Goal: Task Accomplishment & Management: Complete application form

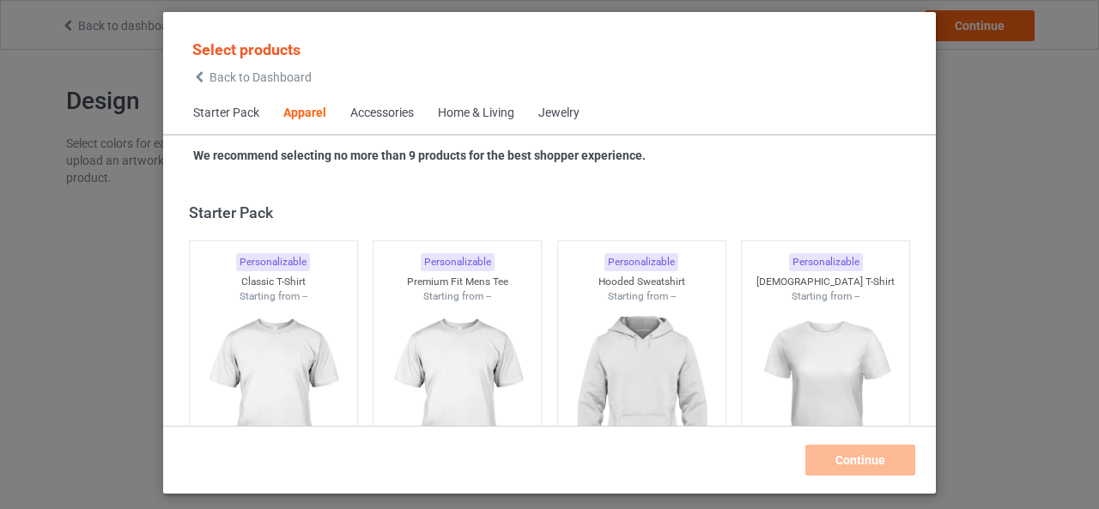
scroll to position [640, 0]
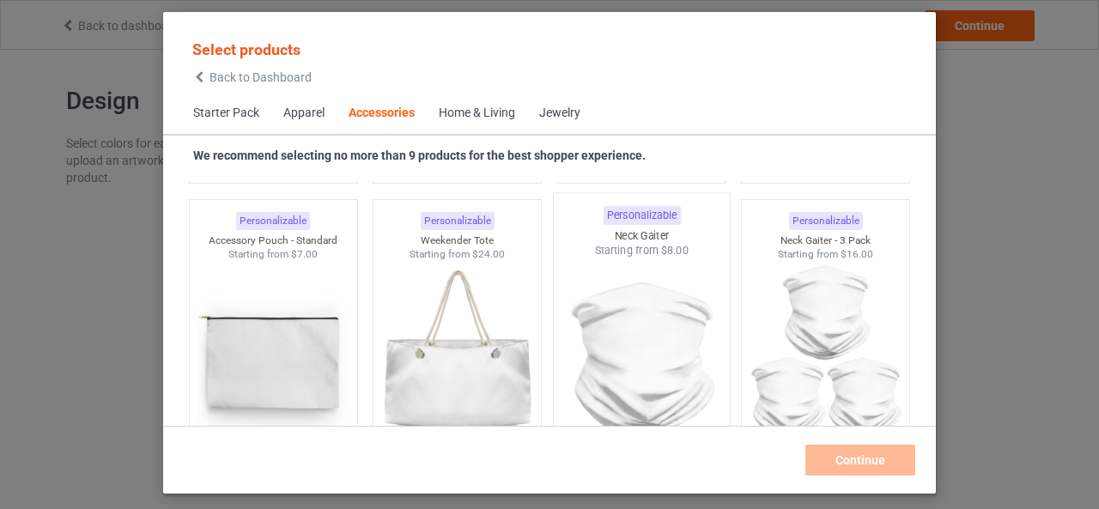
scroll to position [5449, 0]
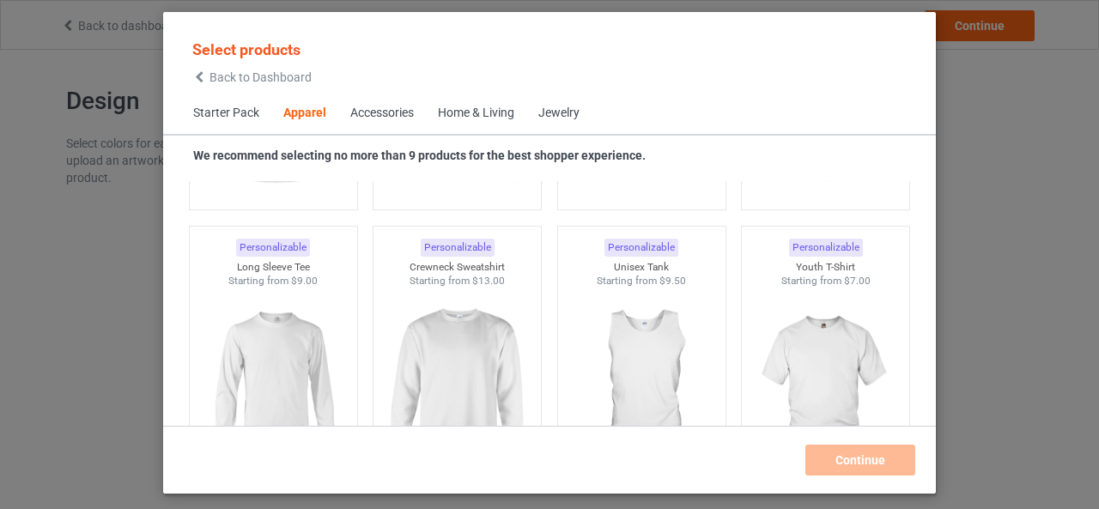
scroll to position [1241, 0]
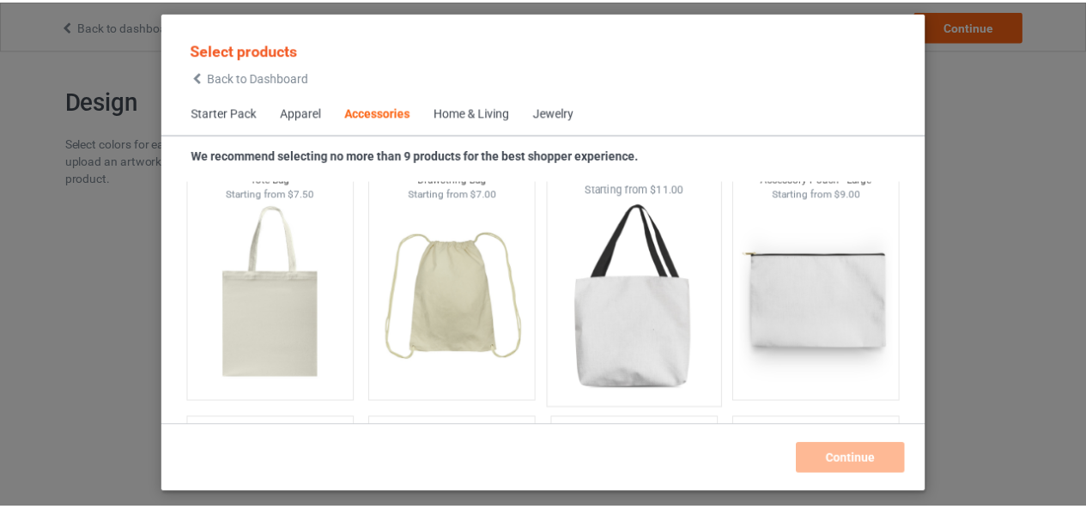
scroll to position [5277, 0]
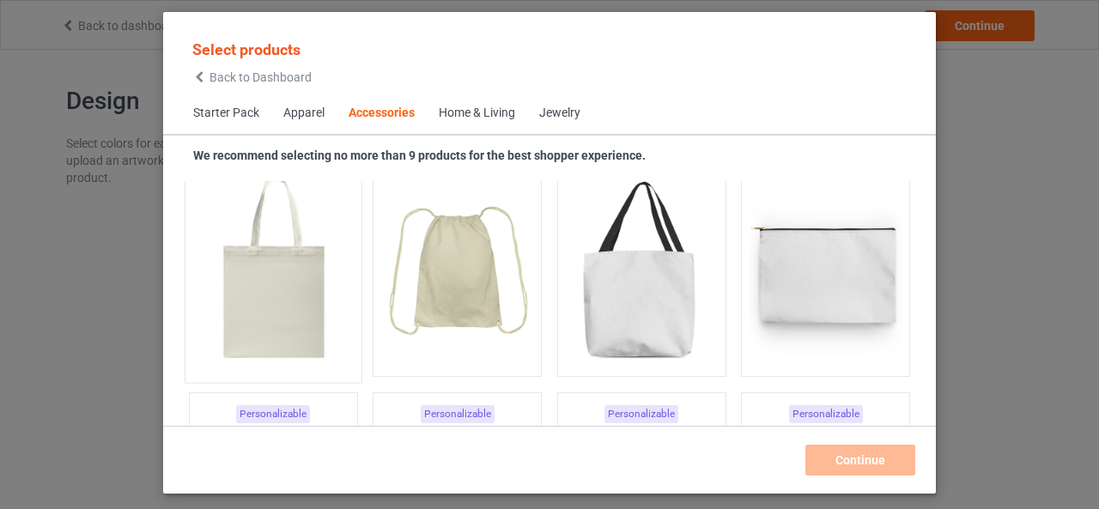
click at [309, 303] on img at bounding box center [272, 273] width 161 height 202
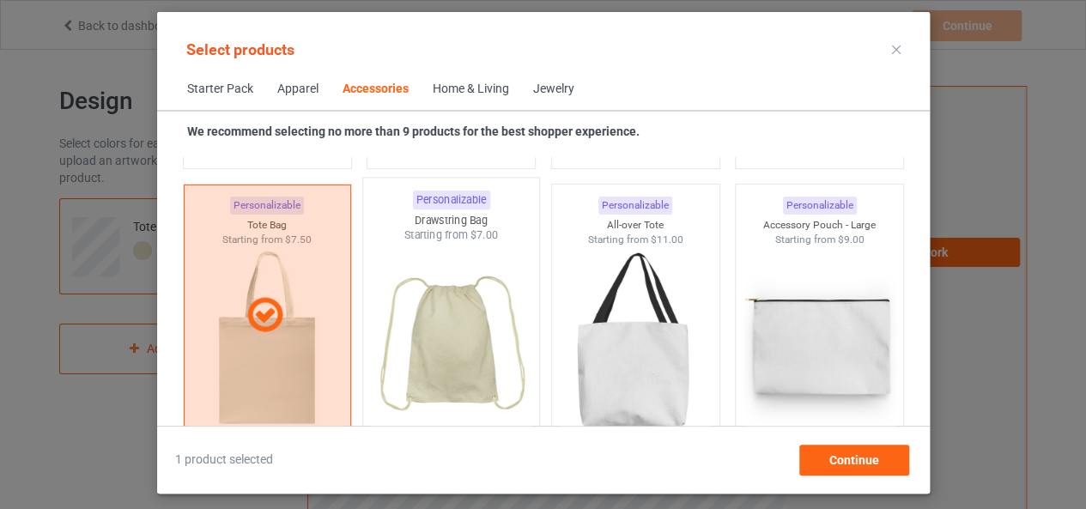
scroll to position [5105, 0]
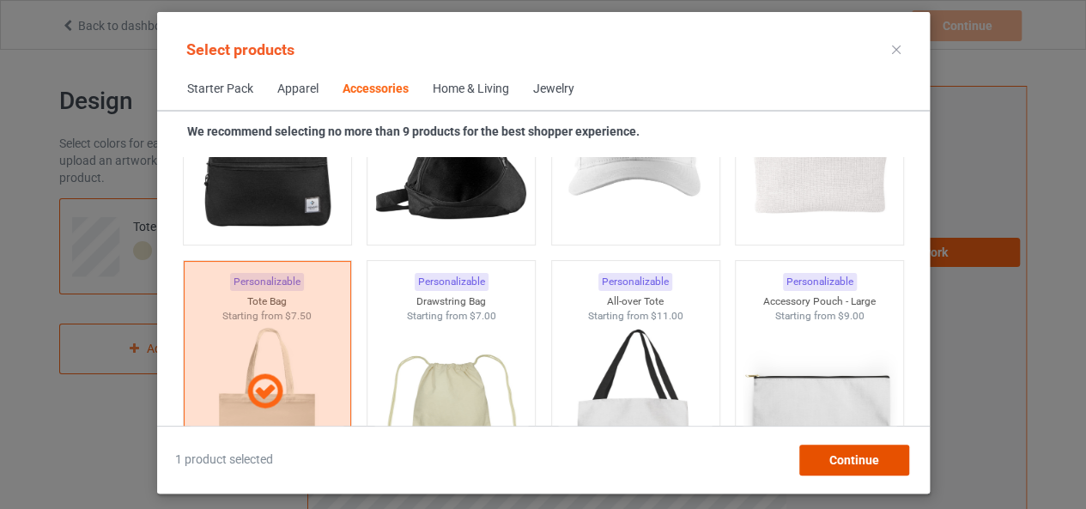
click at [829, 462] on div "Continue" at bounding box center [854, 460] width 110 height 31
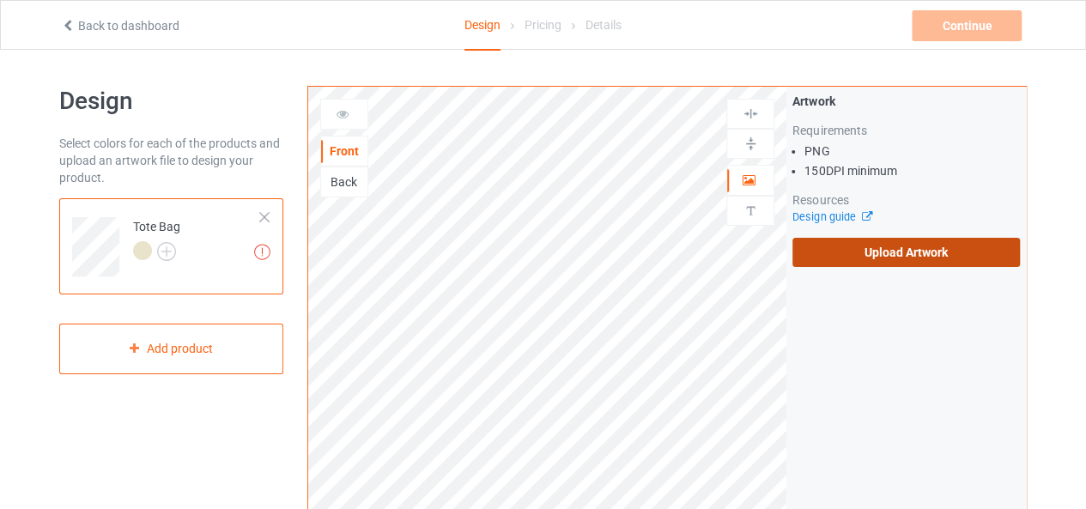
click at [864, 252] on label "Upload Artwork" at bounding box center [907, 252] width 228 height 29
click at [0, 0] on input "Upload Artwork" at bounding box center [0, 0] width 0 height 0
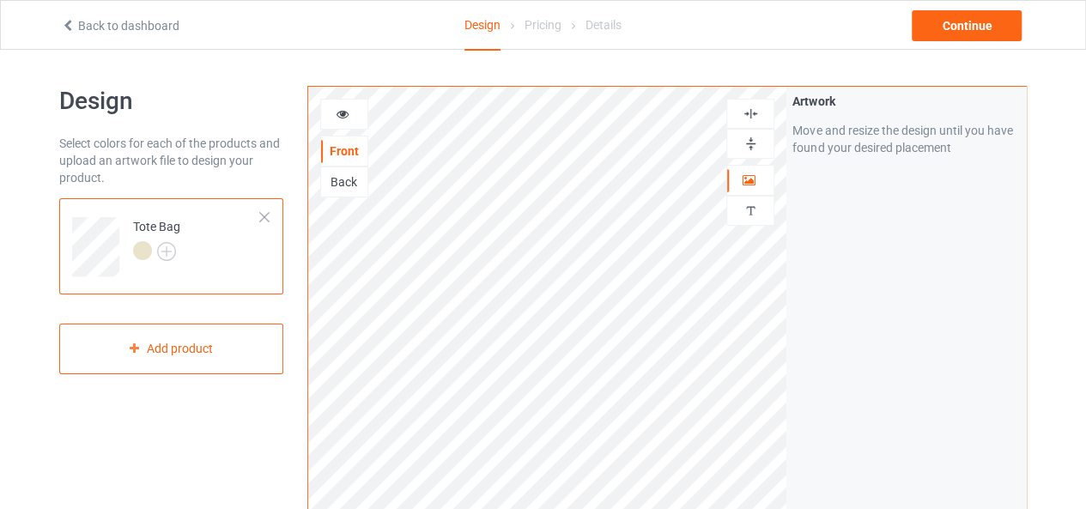
click at [751, 141] on img at bounding box center [751, 144] width 16 height 16
click at [751, 111] on img at bounding box center [751, 114] width 16 height 16
click at [346, 109] on icon at bounding box center [343, 112] width 15 height 12
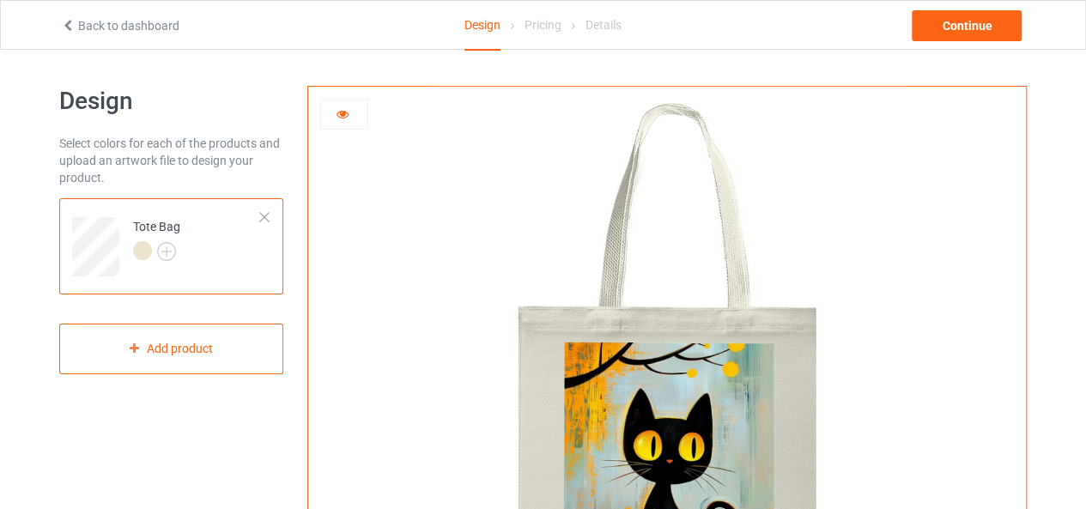
click at [348, 117] on icon at bounding box center [343, 112] width 15 height 12
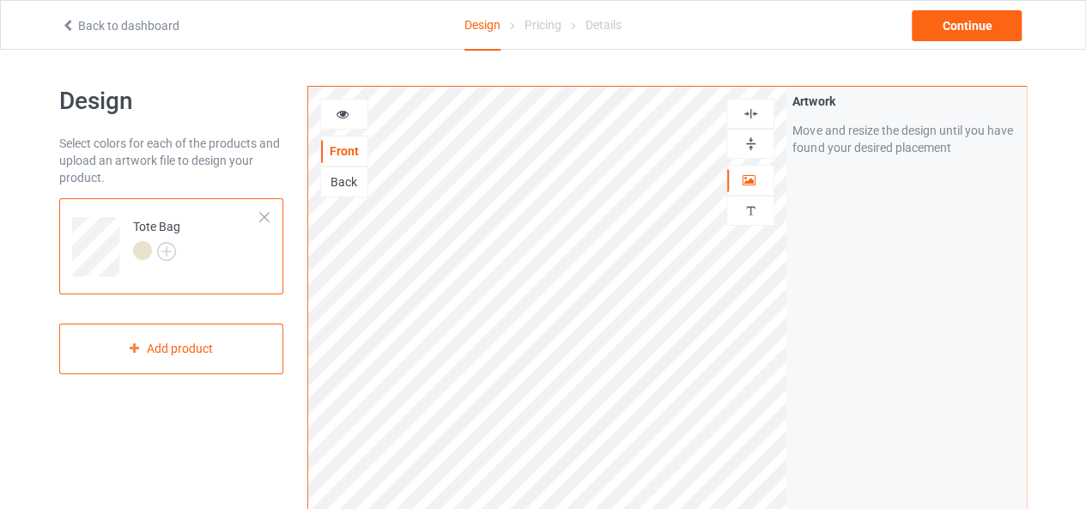
click at [751, 114] on img at bounding box center [751, 114] width 16 height 16
click at [752, 141] on img at bounding box center [751, 144] width 16 height 16
click at [339, 113] on icon at bounding box center [343, 112] width 15 height 12
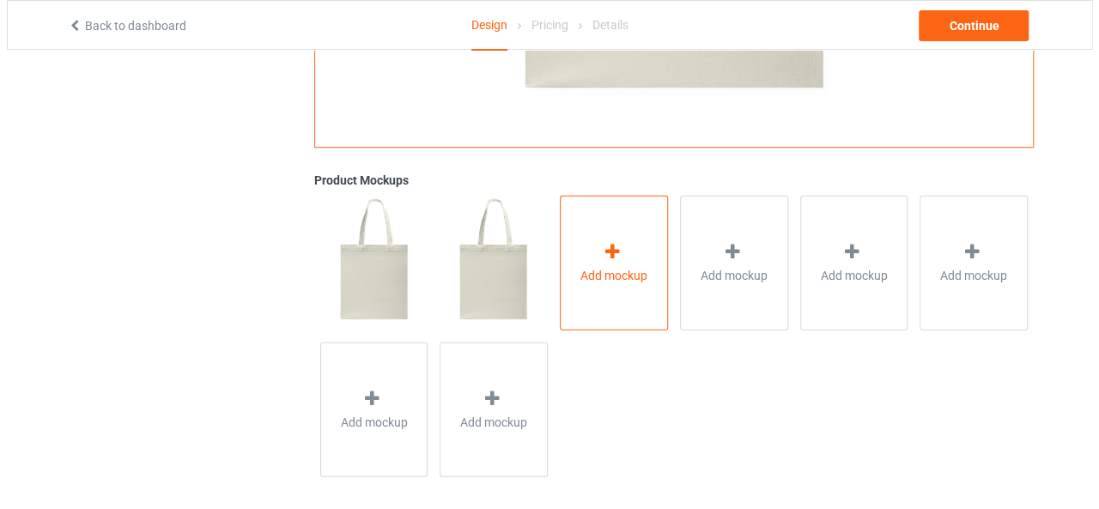
scroll to position [558, 0]
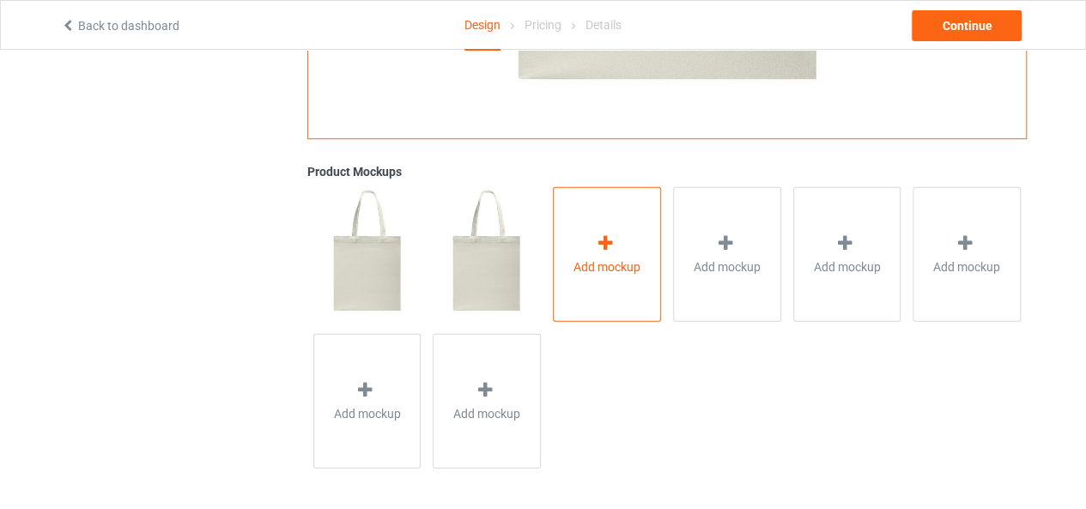
click at [607, 261] on span "Add mockup" at bounding box center [607, 266] width 67 height 17
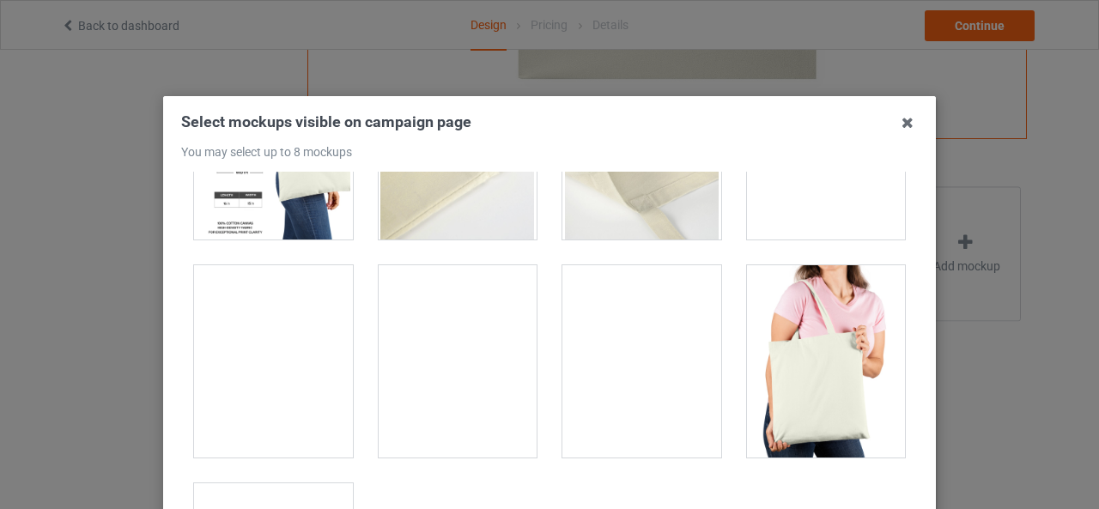
scroll to position [429, 0]
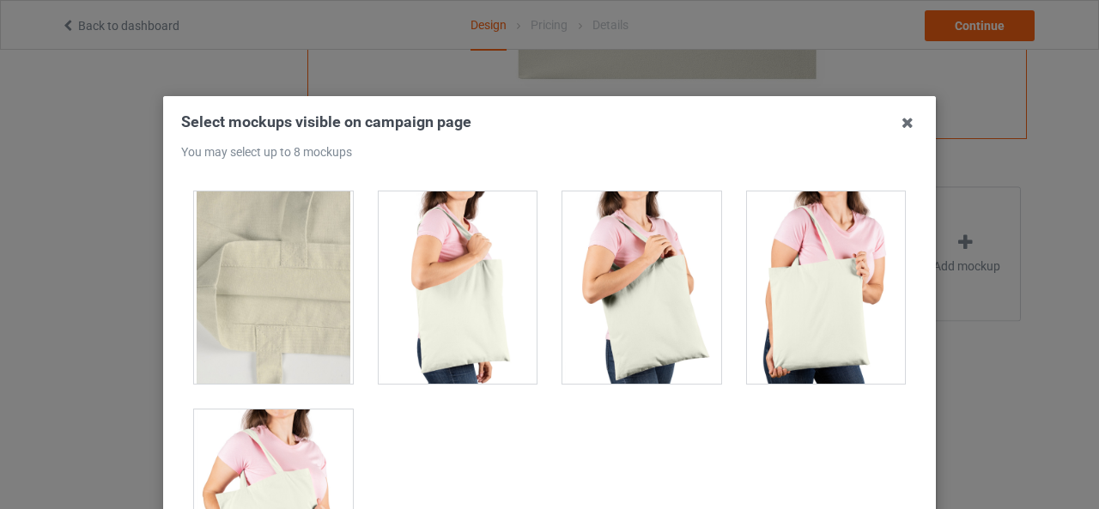
click at [804, 293] on div at bounding box center [826, 288] width 159 height 192
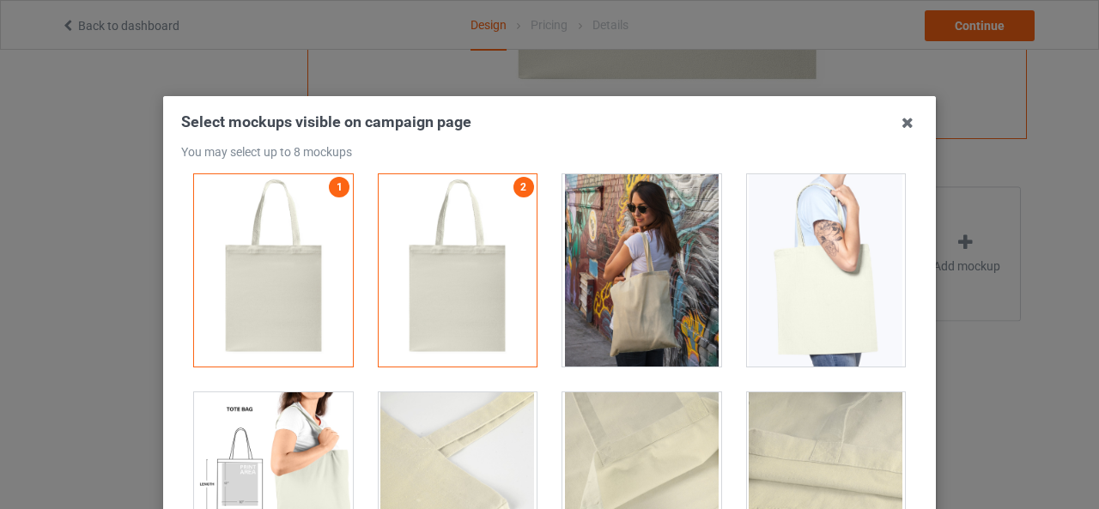
scroll to position [0, 0]
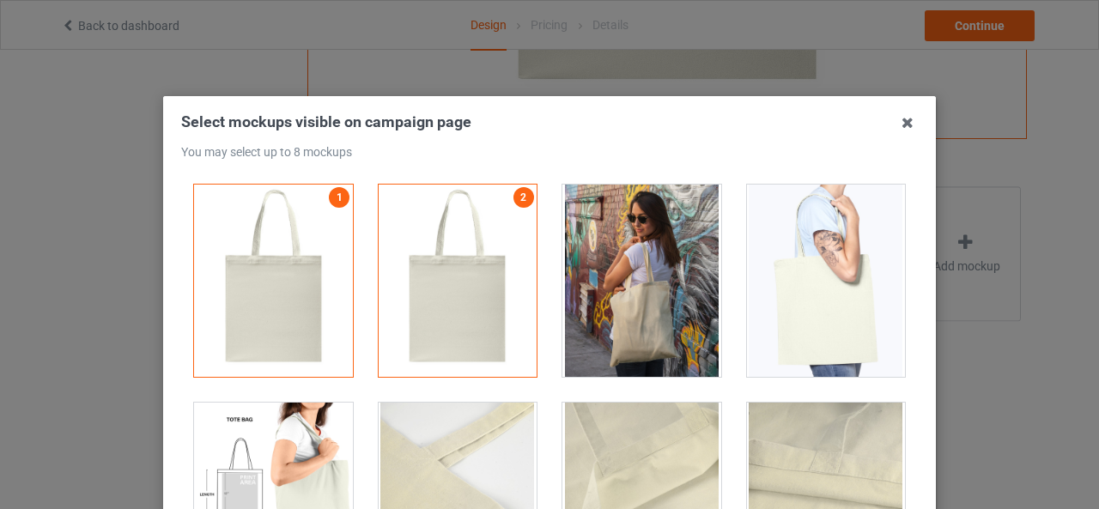
click at [806, 304] on div at bounding box center [826, 281] width 159 height 192
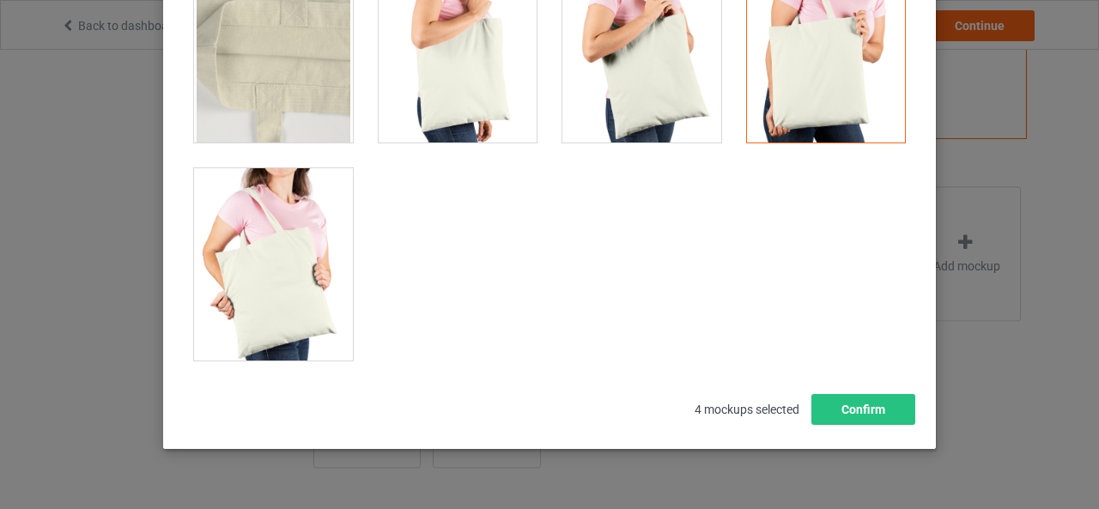
scroll to position [244, 0]
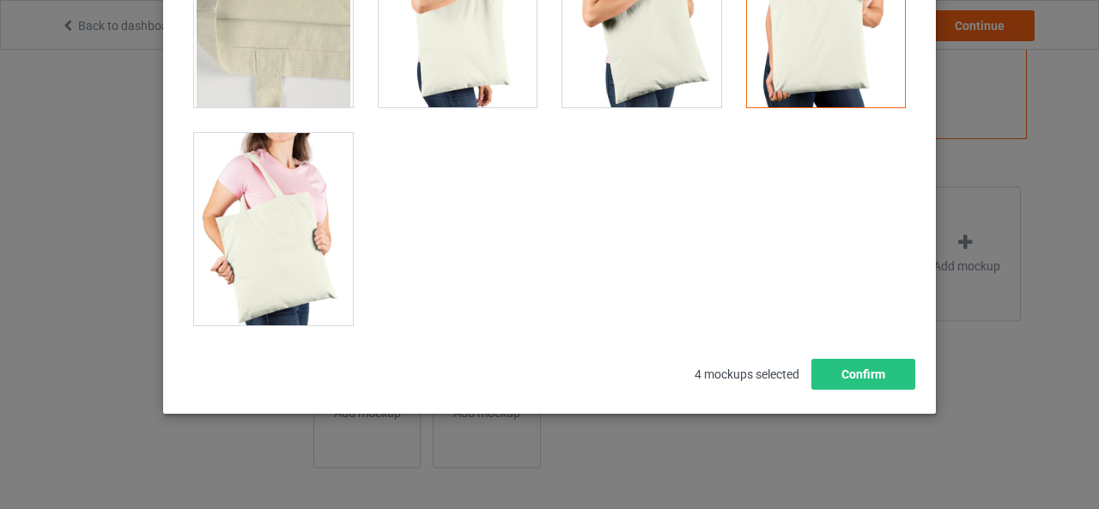
click at [272, 227] on div at bounding box center [273, 229] width 159 height 192
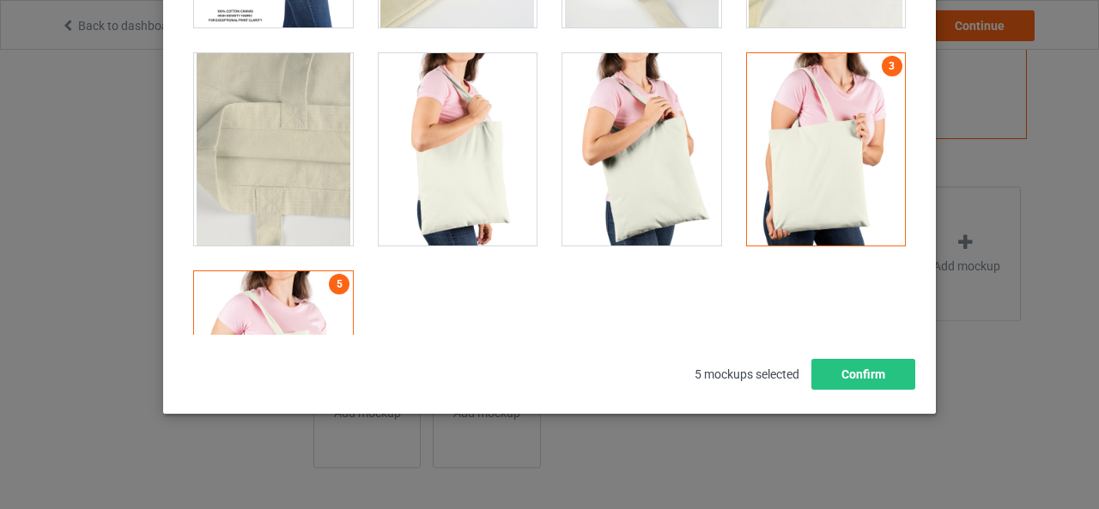
scroll to position [204, 0]
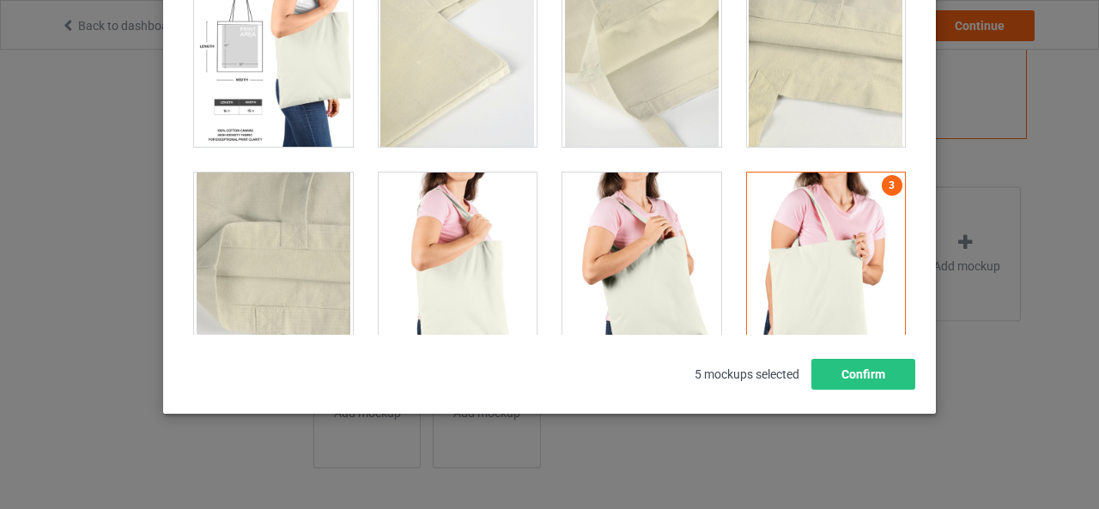
click at [591, 283] on div at bounding box center [641, 269] width 159 height 192
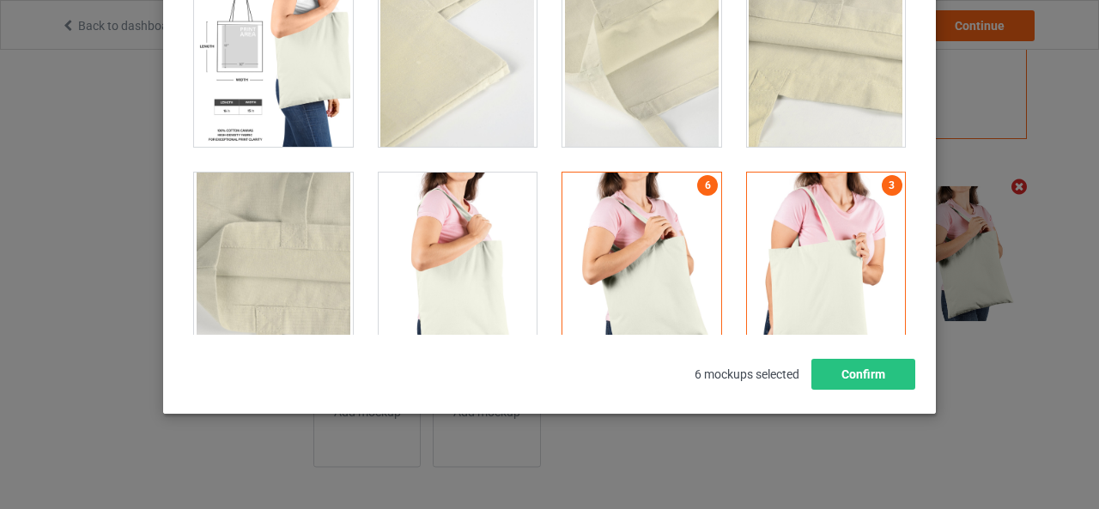
scroll to position [557, 0]
click at [459, 246] on div at bounding box center [458, 269] width 159 height 192
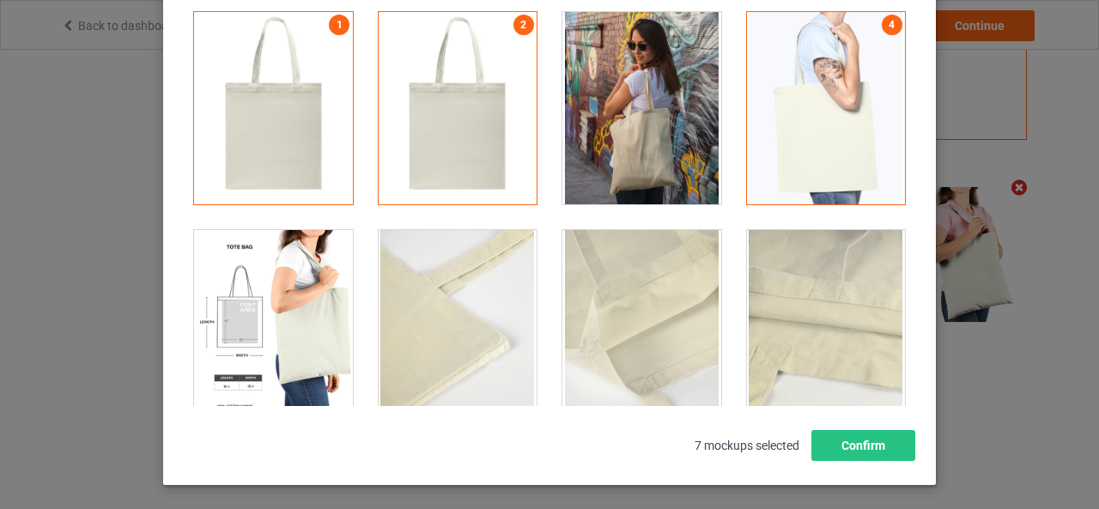
scroll to position [0, 0]
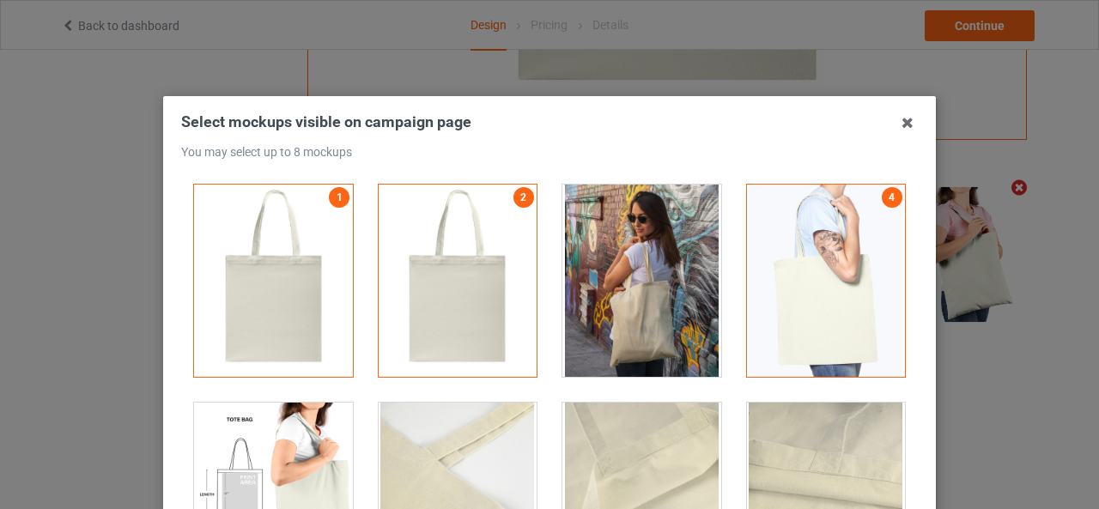
click at [629, 273] on div at bounding box center [641, 281] width 159 height 192
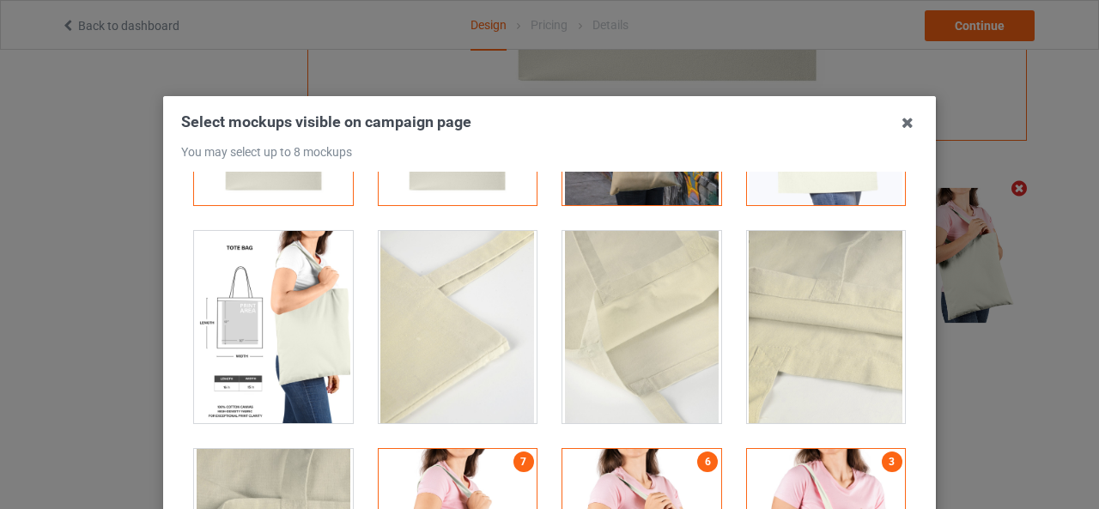
click at [259, 329] on div at bounding box center [273, 327] width 159 height 192
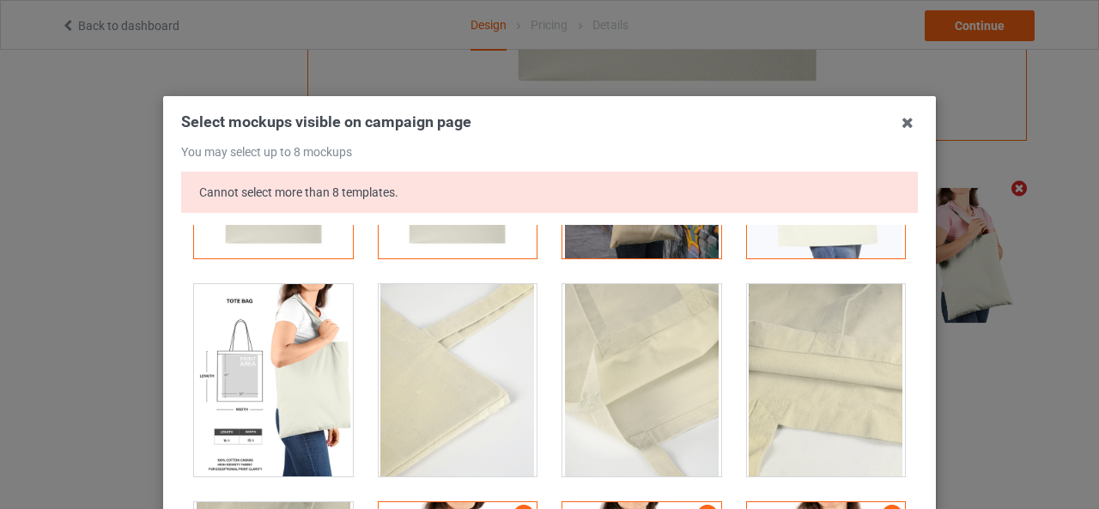
click at [185, 358] on div at bounding box center [273, 380] width 185 height 218
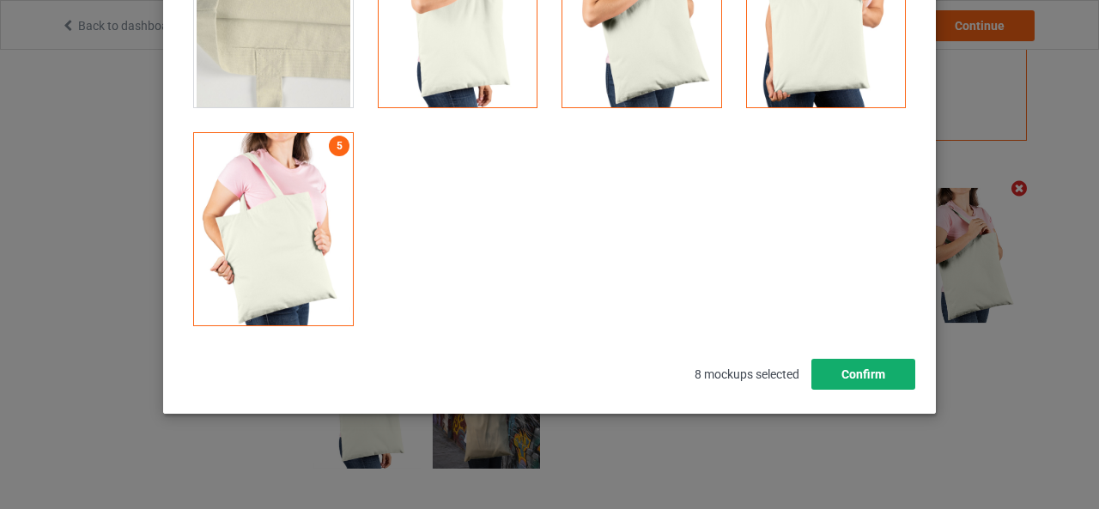
click at [864, 372] on button "Confirm" at bounding box center [864, 374] width 104 height 31
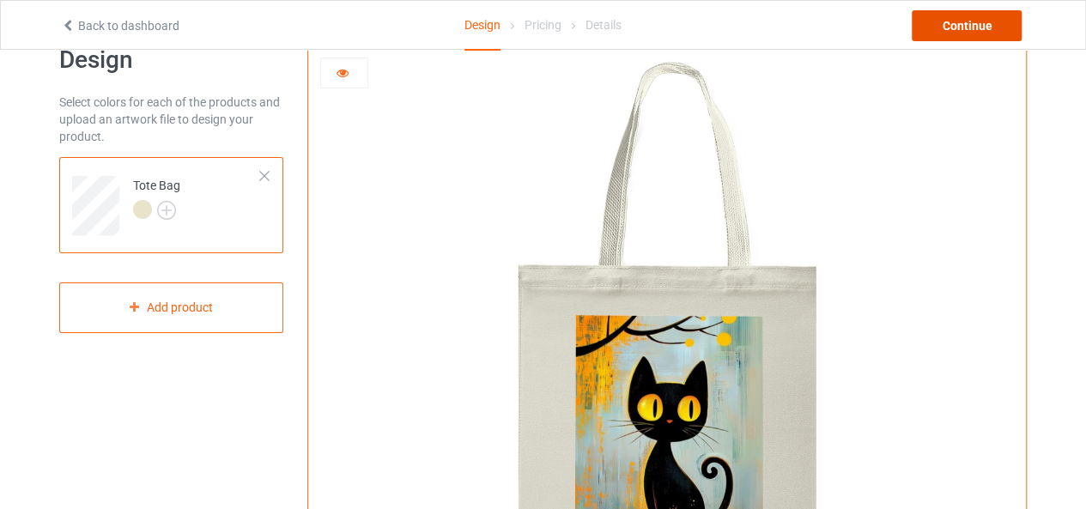
click at [938, 20] on div "Continue" at bounding box center [967, 25] width 110 height 31
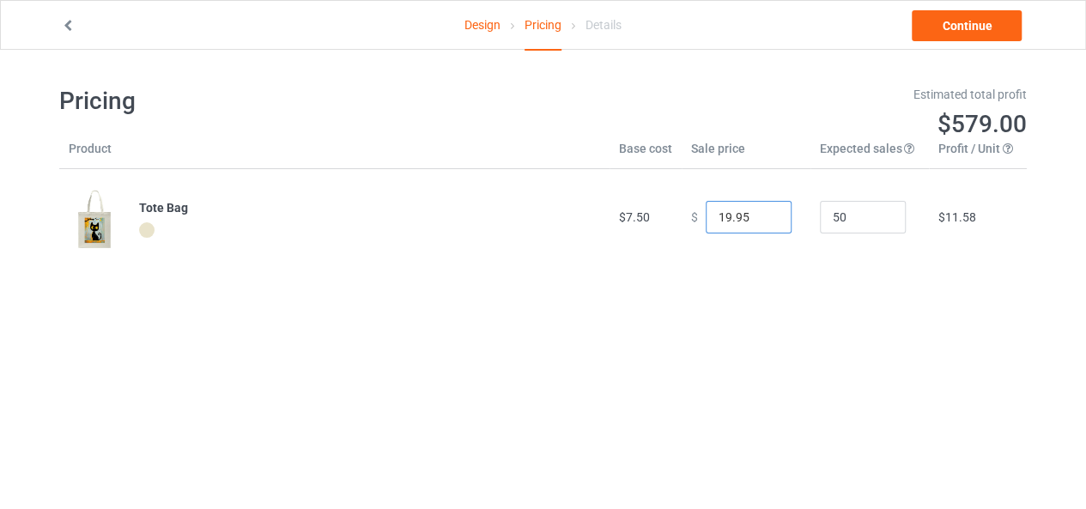
click at [759, 228] on input "19.95" at bounding box center [749, 217] width 86 height 33
click at [760, 219] on input "18.95" at bounding box center [749, 217] width 86 height 33
click at [760, 219] on input "17.95" at bounding box center [749, 217] width 86 height 33
type input "16.95"
click at [760, 219] on input "16.95" at bounding box center [749, 217] width 86 height 33
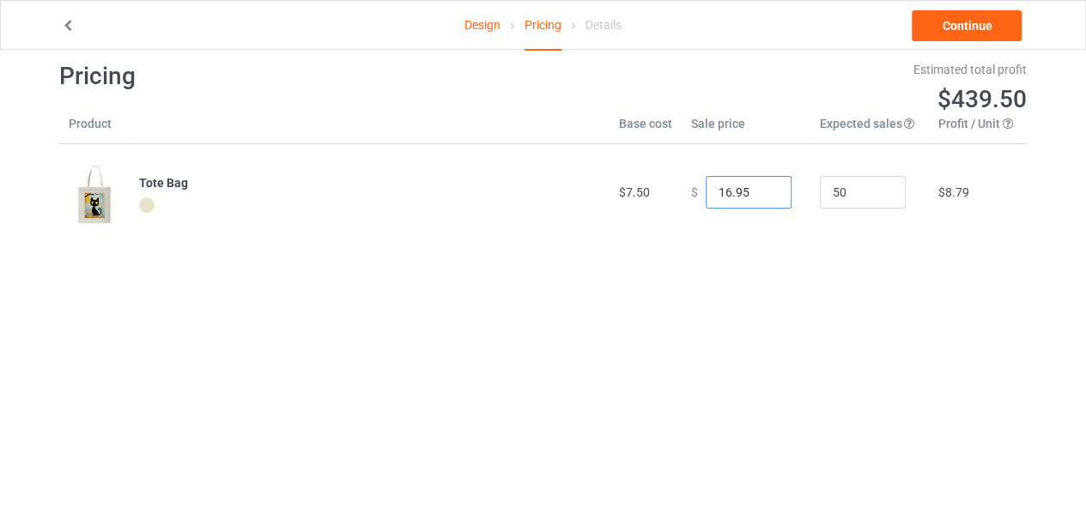
scroll to position [50, 0]
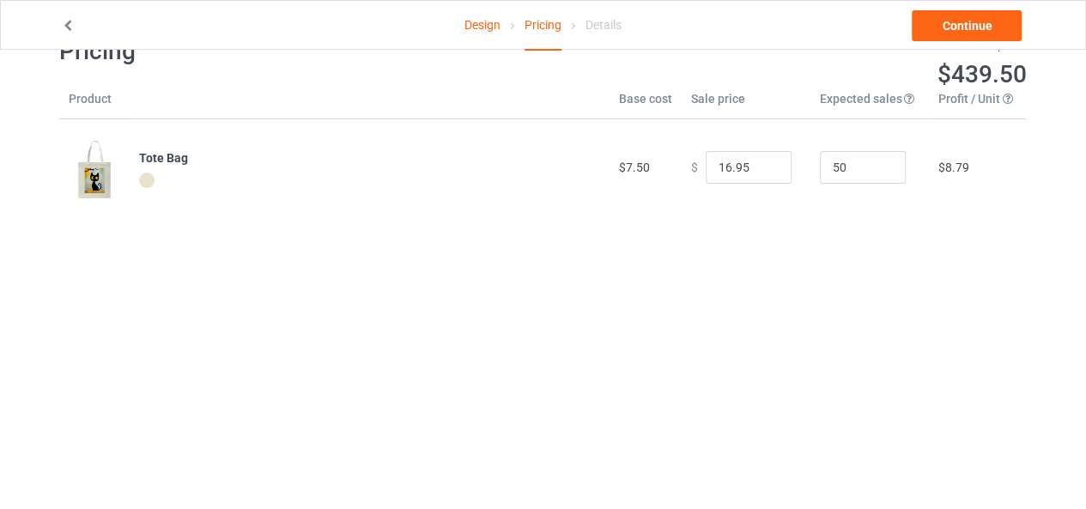
click at [151, 173] on div at bounding box center [146, 180] width 15 height 15
click at [145, 176] on div at bounding box center [146, 180] width 15 height 15
click at [173, 142] on td "Tote Bag" at bounding box center [370, 167] width 480 height 96
click at [174, 159] on b "Tote Bag" at bounding box center [163, 158] width 49 height 14
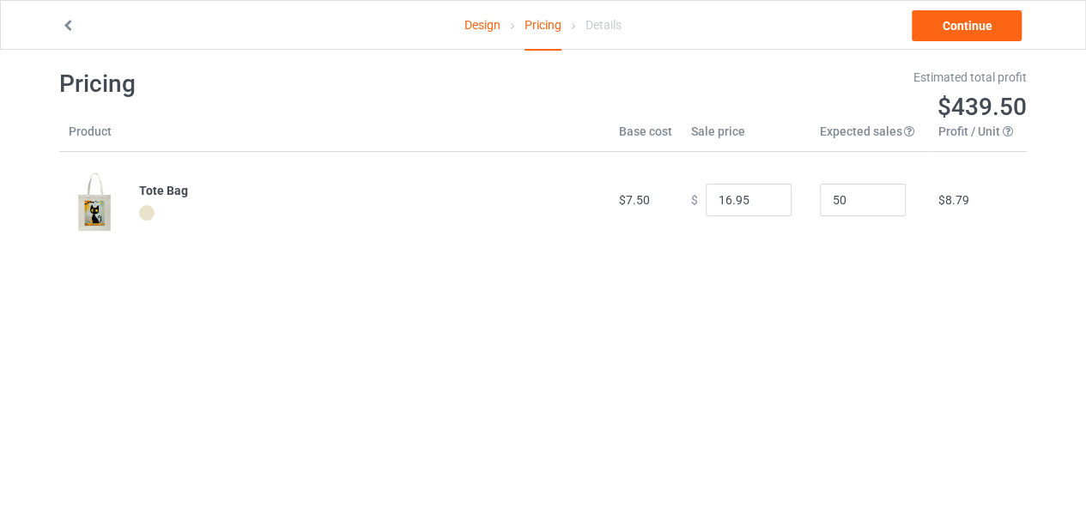
scroll to position [0, 0]
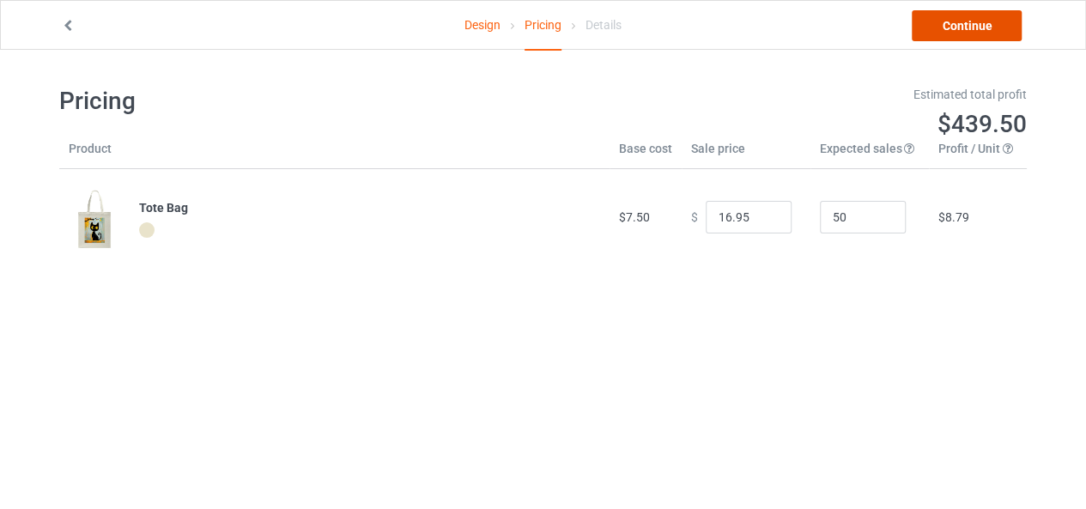
click at [969, 27] on link "Continue" at bounding box center [967, 25] width 110 height 31
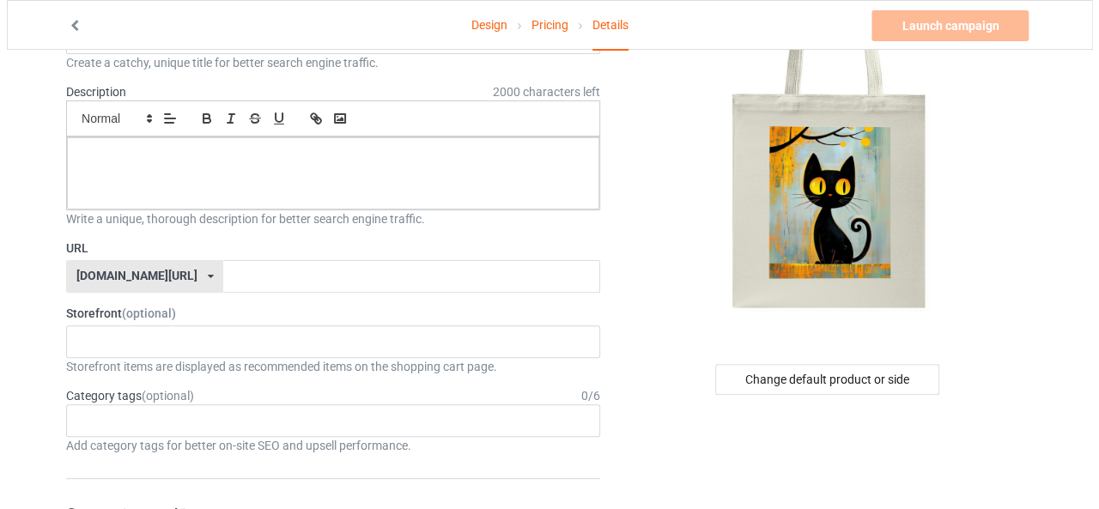
scroll to position [110, 0]
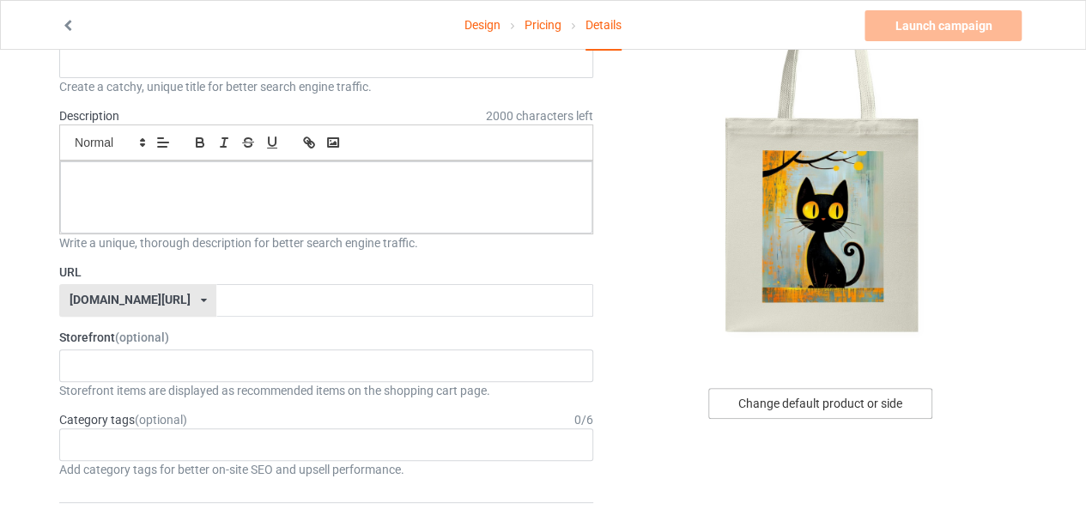
click at [818, 401] on div "Change default product or side" at bounding box center [820, 403] width 224 height 31
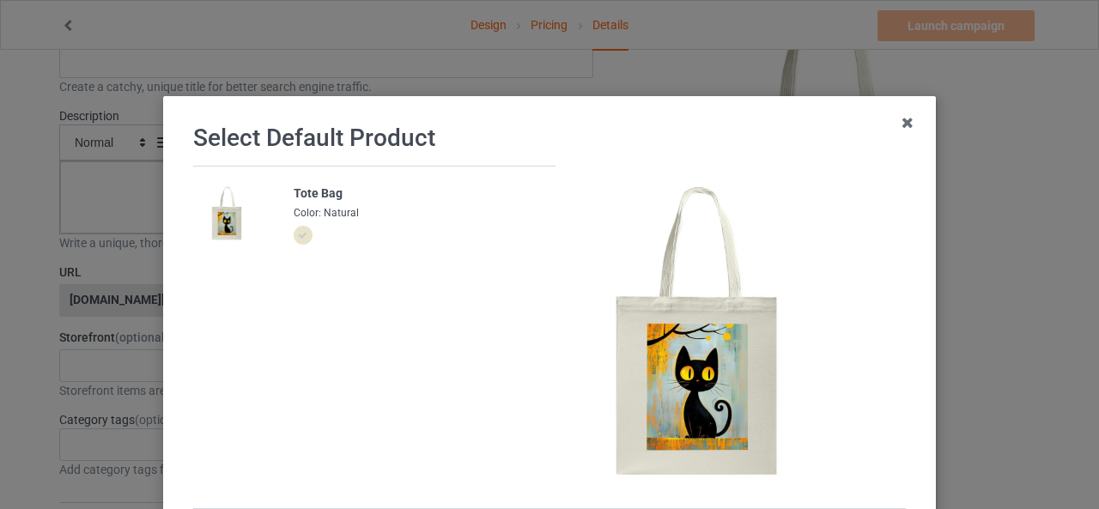
click at [921, 140] on div "Select Default Product Tote Bag Color: Natural front back Confirm" at bounding box center [549, 344] width 773 height 497
click at [905, 125] on icon at bounding box center [907, 122] width 27 height 27
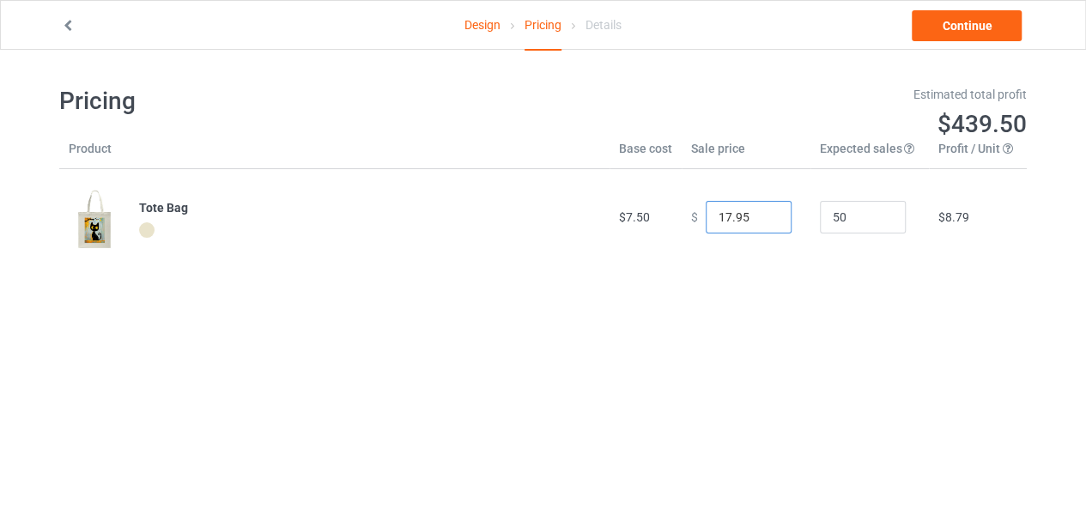
click at [757, 209] on input "17.95" at bounding box center [749, 217] width 86 height 33
click at [757, 209] on input "18.95" at bounding box center [749, 217] width 86 height 33
type input "19.95"
click at [757, 209] on input "19.95" at bounding box center [749, 217] width 86 height 33
click at [979, 23] on link "Continue" at bounding box center [967, 25] width 110 height 31
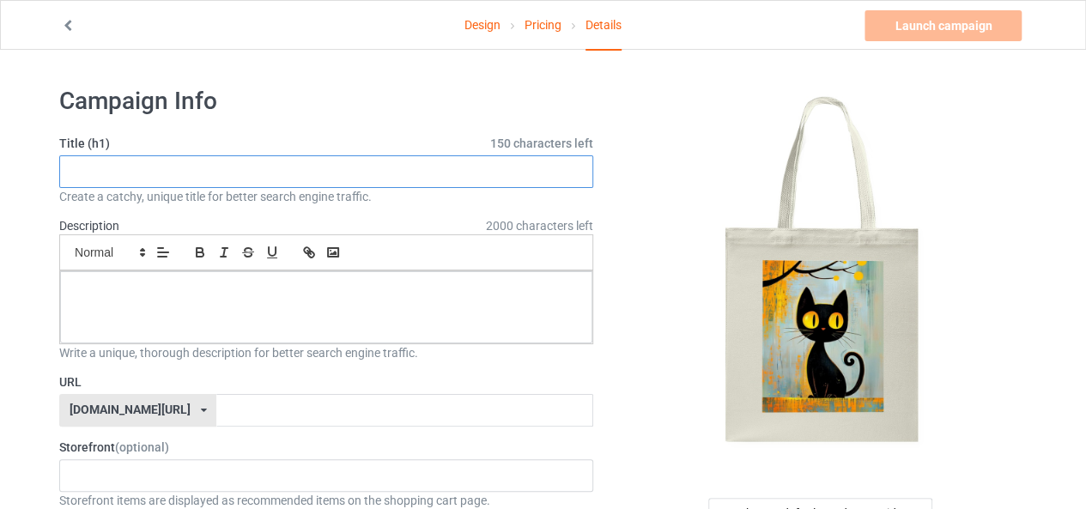
click at [271, 167] on input "text" at bounding box center [326, 171] width 534 height 33
paste input "Cute Black Cat Tote Bag – Perfect Gift for Cat Lovers"
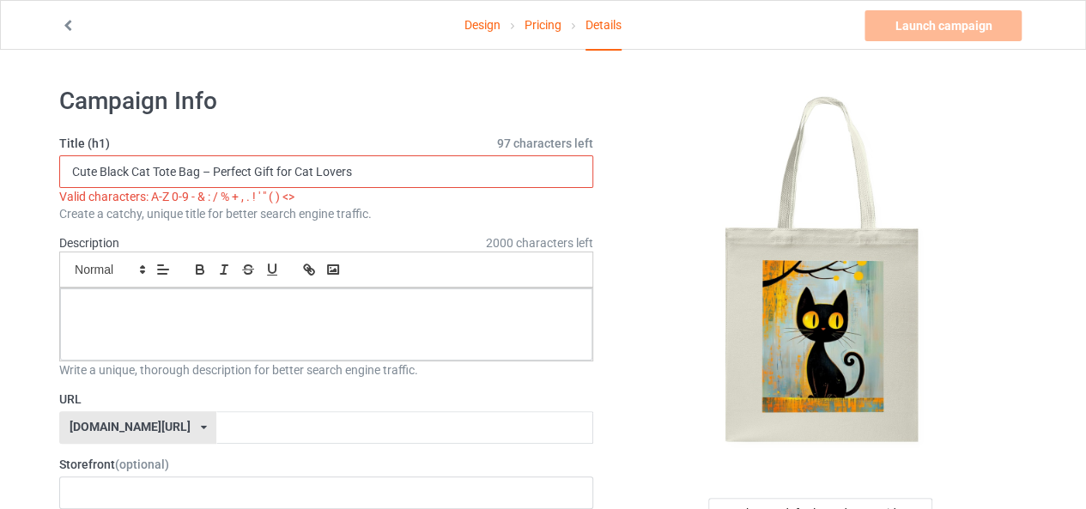
drag, startPoint x: 210, startPoint y: 167, endPoint x: 203, endPoint y: 173, distance: 9.3
click at [203, 173] on input "Cute Black Cat Tote Bag – Perfect Gift for Cat Lovers" at bounding box center [326, 171] width 534 height 33
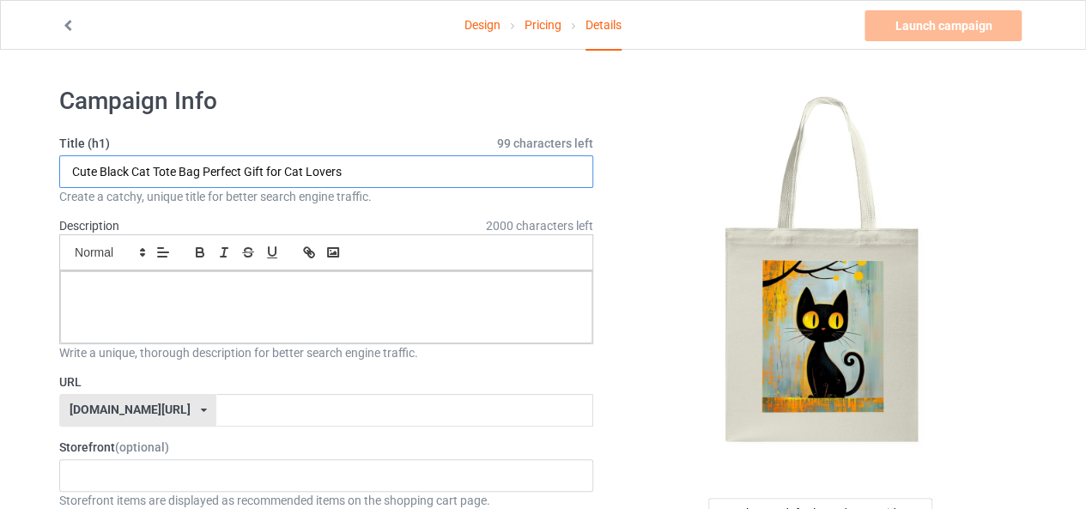
type input "Cute Black Cat Tote Bag Perfect Gift for Cat Lovers"
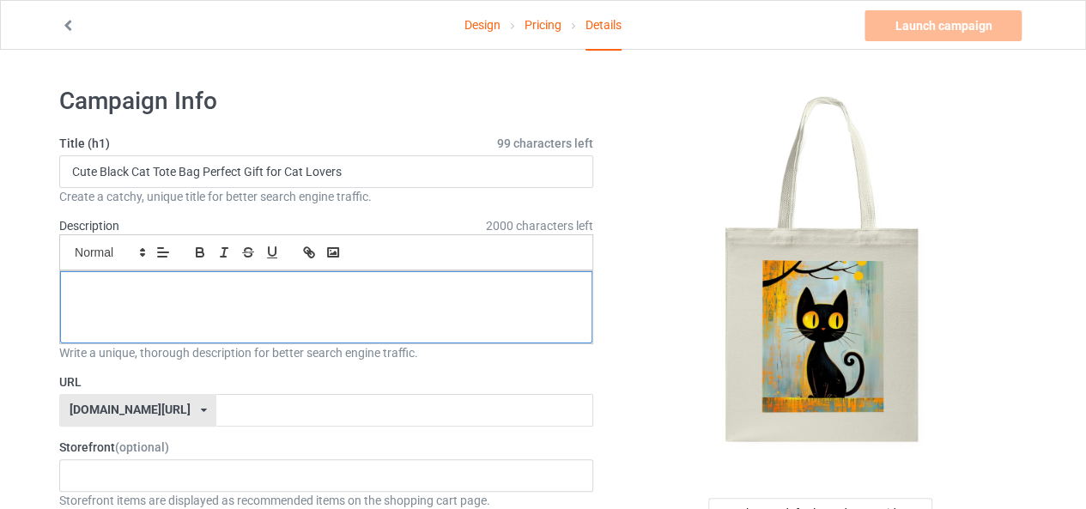
click at [161, 312] on div at bounding box center [326, 307] width 532 height 72
click at [282, 305] on div at bounding box center [326, 307] width 532 height 72
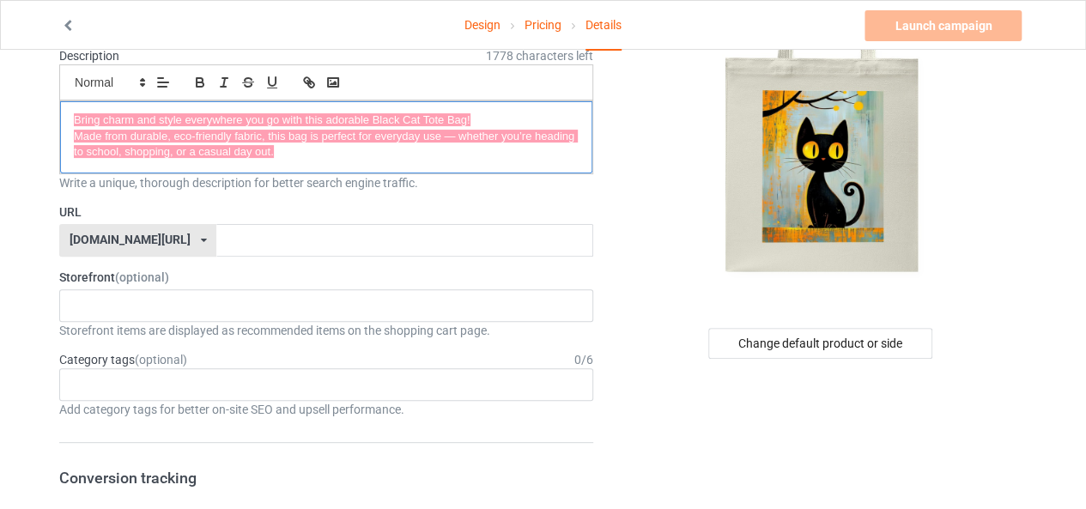
scroll to position [172, 0]
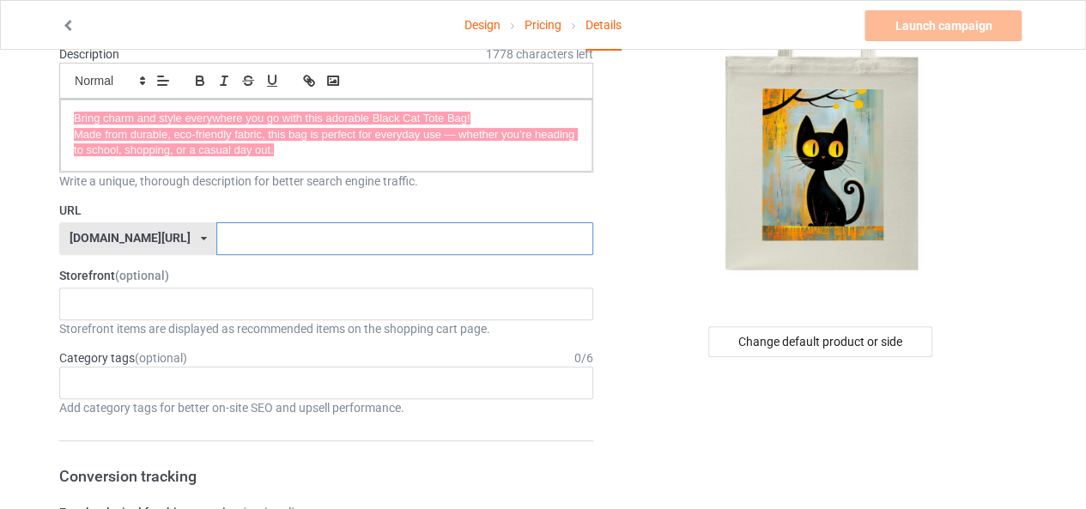
click at [216, 238] on input "text" at bounding box center [404, 238] width 376 height 33
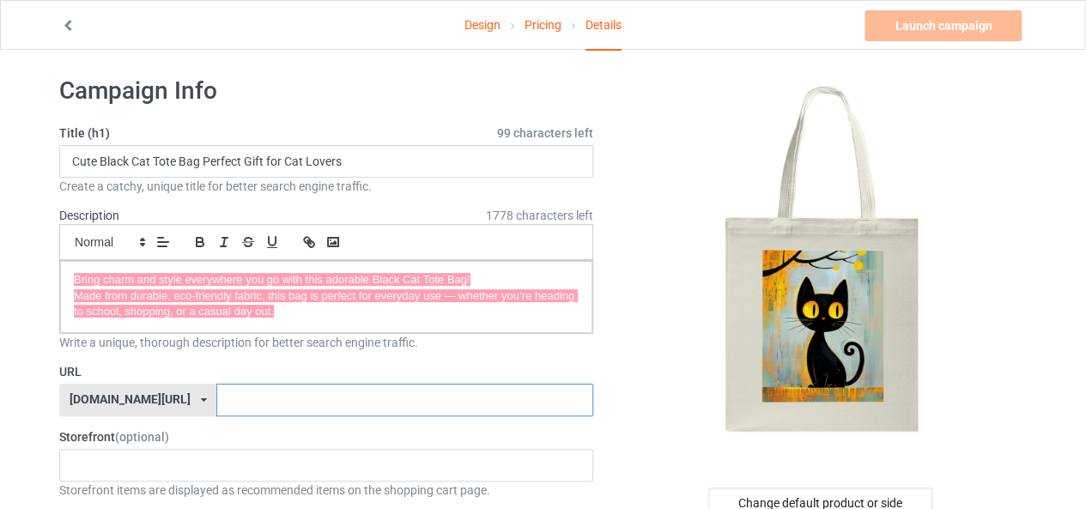
scroll to position [0, 0]
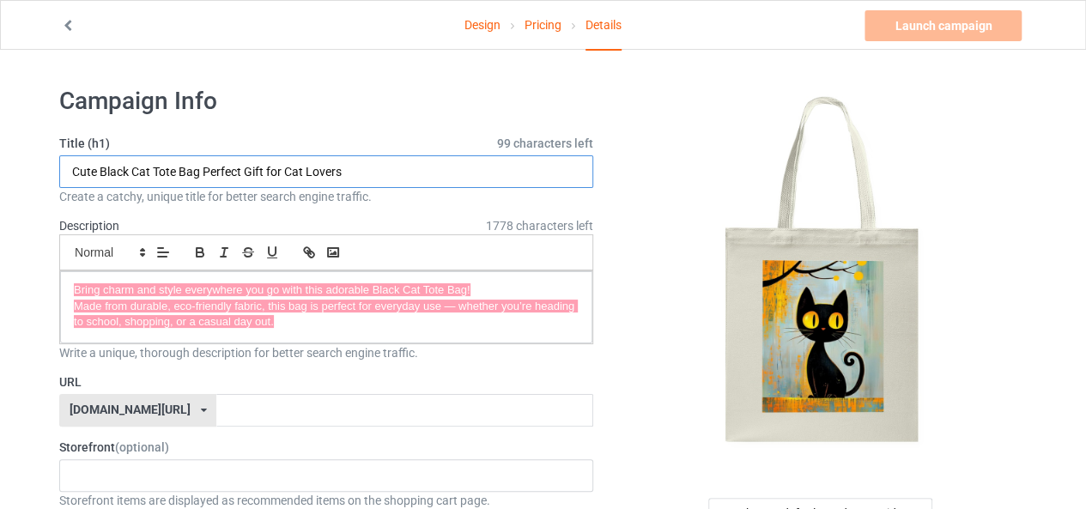
drag, startPoint x: 67, startPoint y: 171, endPoint x: 354, endPoint y: 171, distance: 286.8
click at [353, 171] on input "Cute Black Cat Tote Bag Perfect Gift for Cat Lovers" at bounding box center [326, 171] width 534 height 33
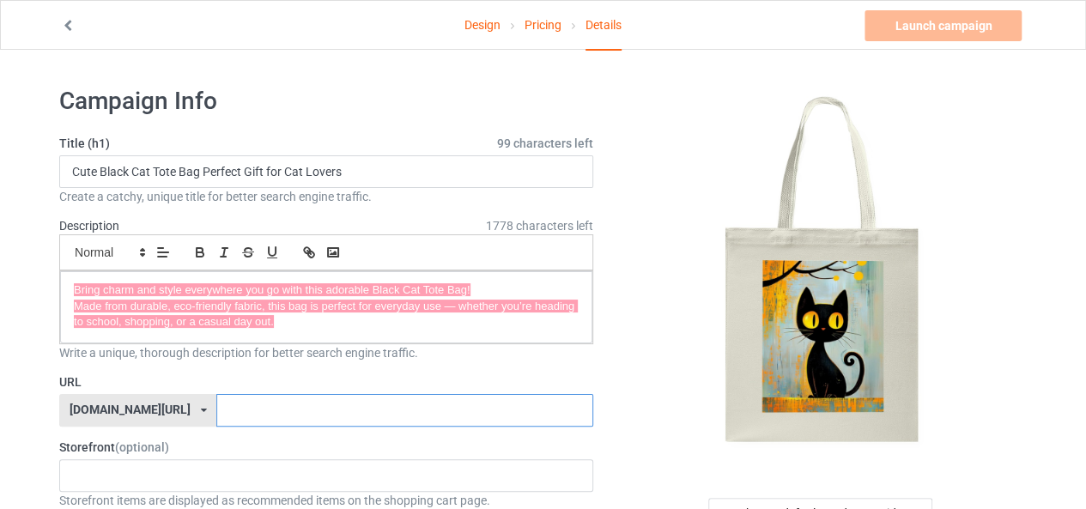
click at [216, 404] on input "text" at bounding box center [404, 410] width 376 height 33
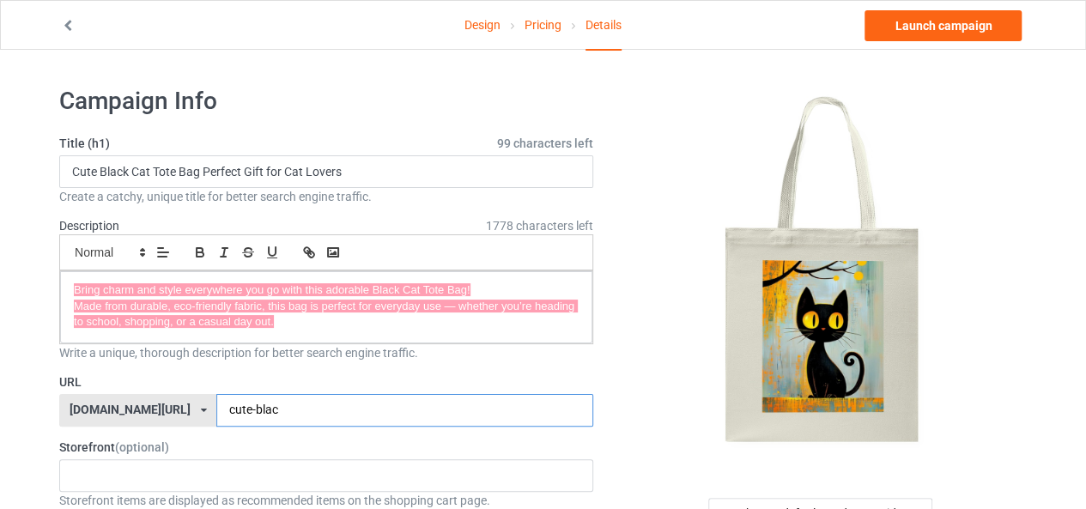
click at [237, 407] on input "cute-blac" at bounding box center [404, 410] width 376 height 33
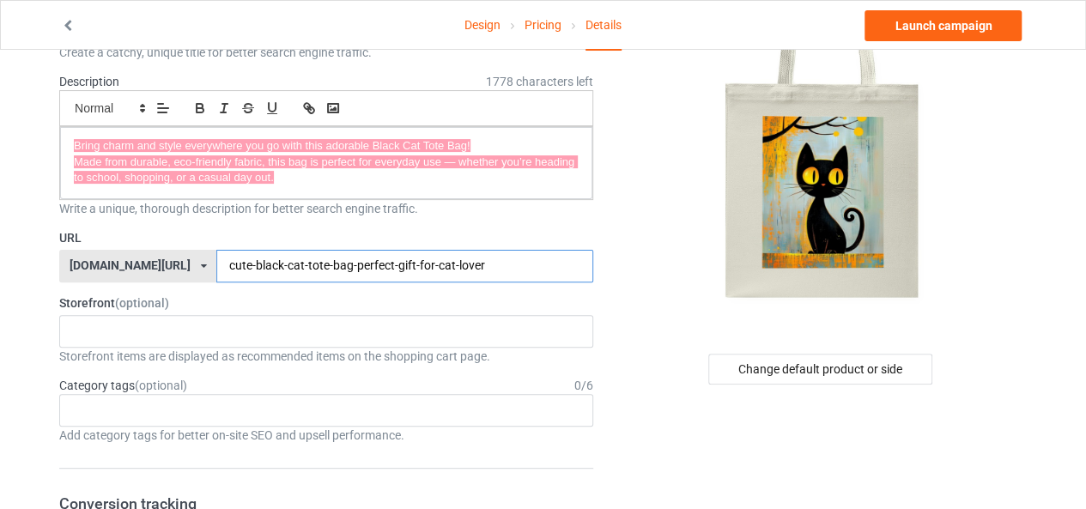
scroll to position [172, 0]
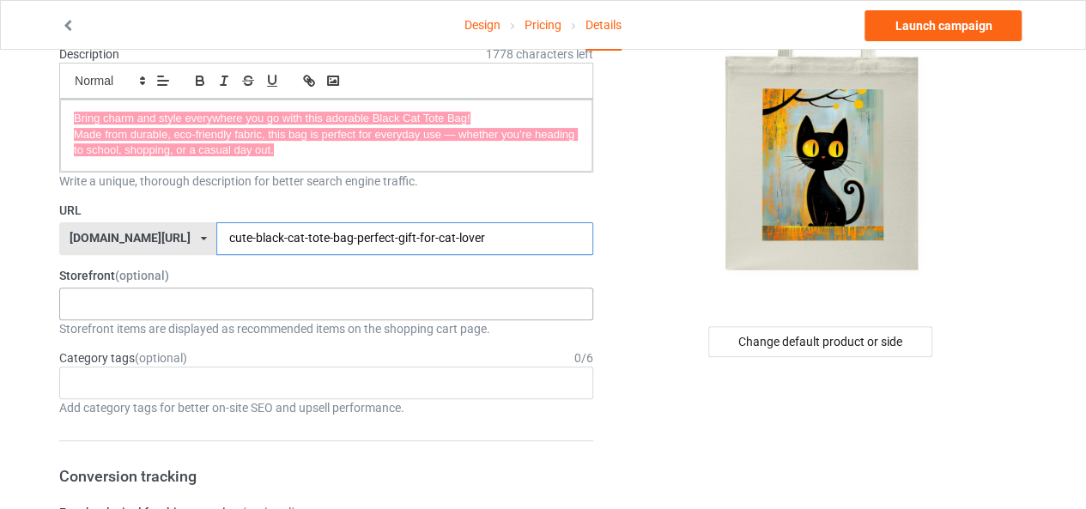
type input "cute-black-cat-tote-bag-perfect-gift-for-cat-lover"
click at [136, 305] on div "Cat Lovers 68dbaaa667bd0c002f9d86fe" at bounding box center [326, 304] width 534 height 33
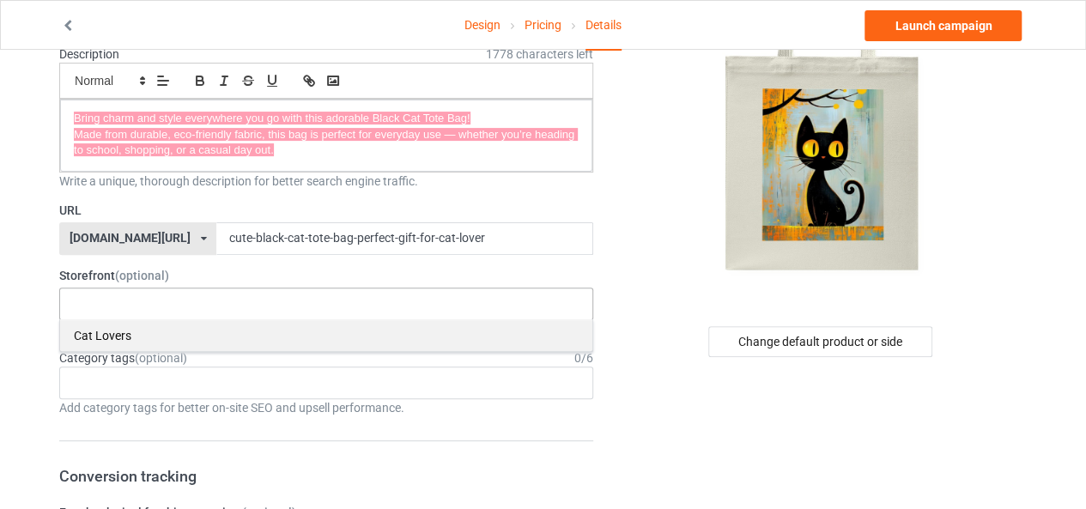
click at [103, 325] on div "Cat Lovers" at bounding box center [326, 335] width 532 height 32
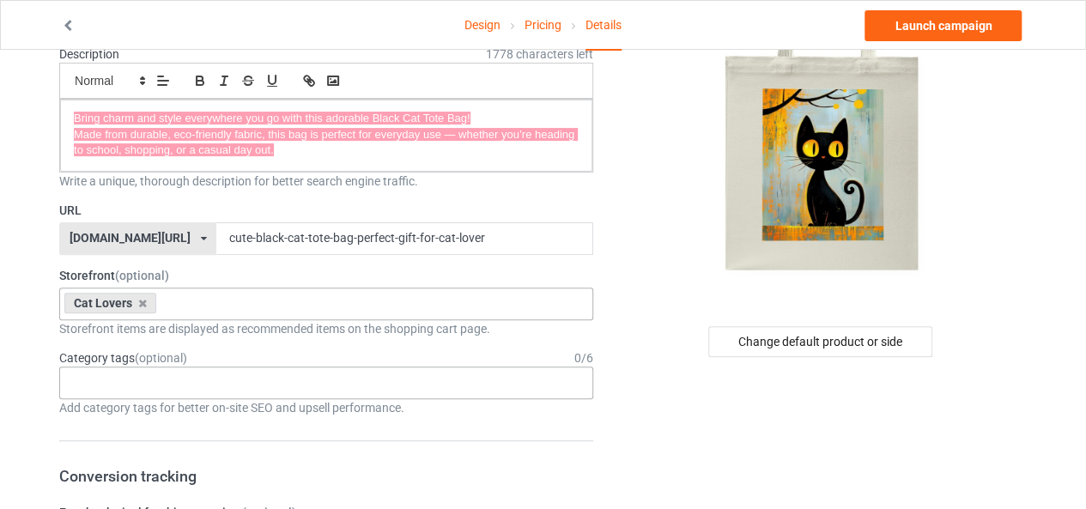
click at [131, 374] on div "Age > [DEMOGRAPHIC_DATA] > 1 Age > [DEMOGRAPHIC_DATA] Months > 1 Month Age > [D…" at bounding box center [326, 383] width 534 height 33
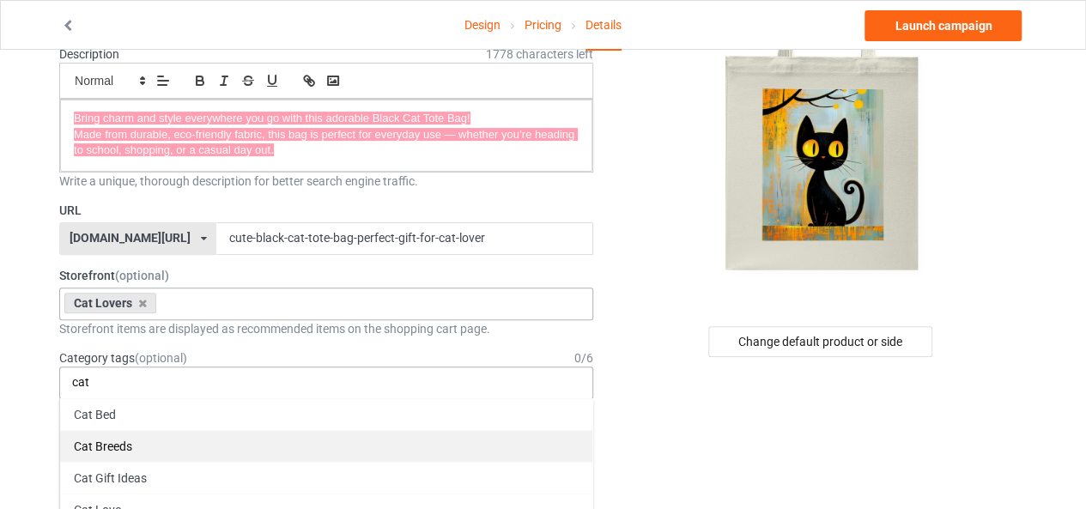
scroll to position [59, 0]
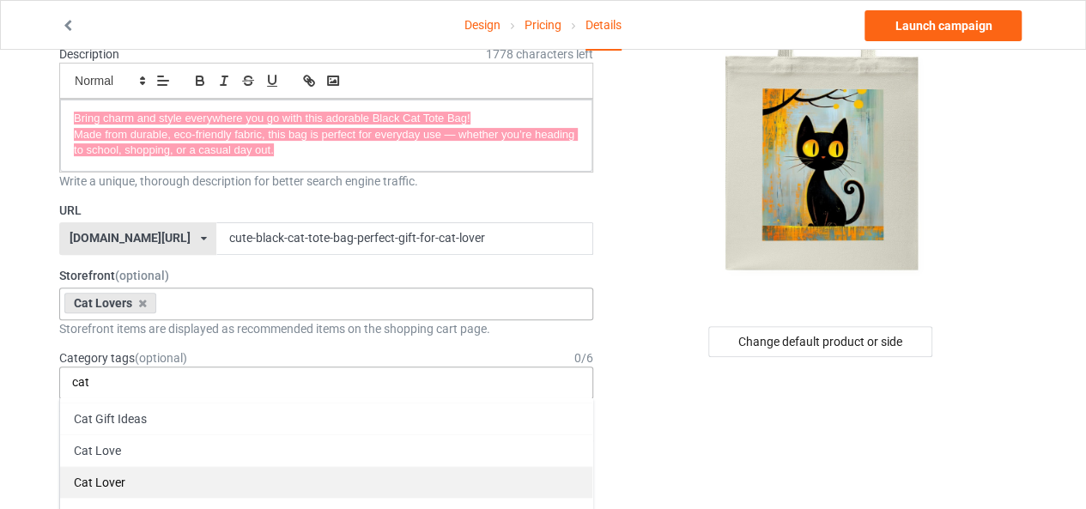
type input "cat"
click at [76, 482] on div "Cat Lover" at bounding box center [326, 482] width 532 height 32
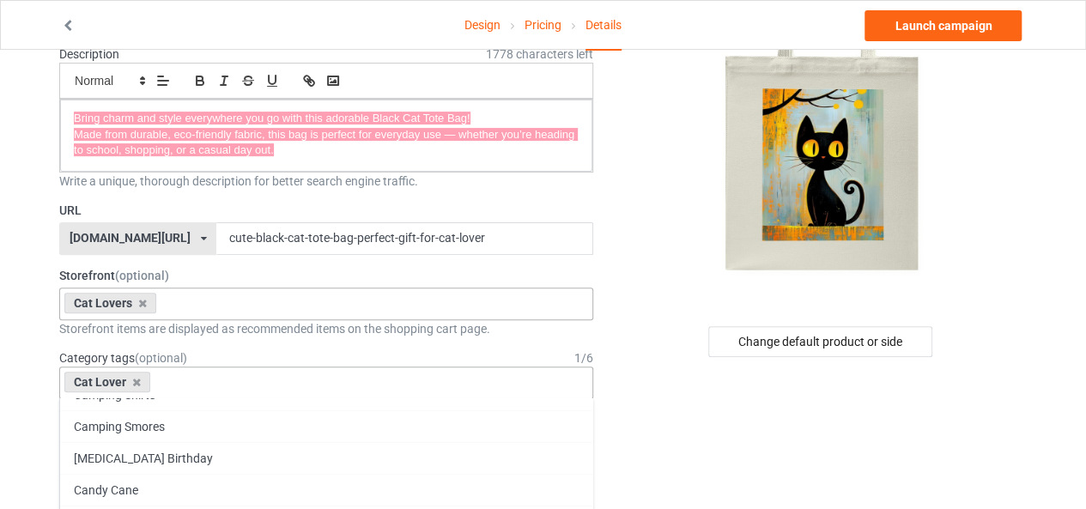
scroll to position [77696, 0]
click at [196, 384] on div "Cat Lover Age > 1-19 > 1 Age > 1-12 Months > 1 Month Age > 1-12 Months Age > 1-…" at bounding box center [326, 383] width 534 height 33
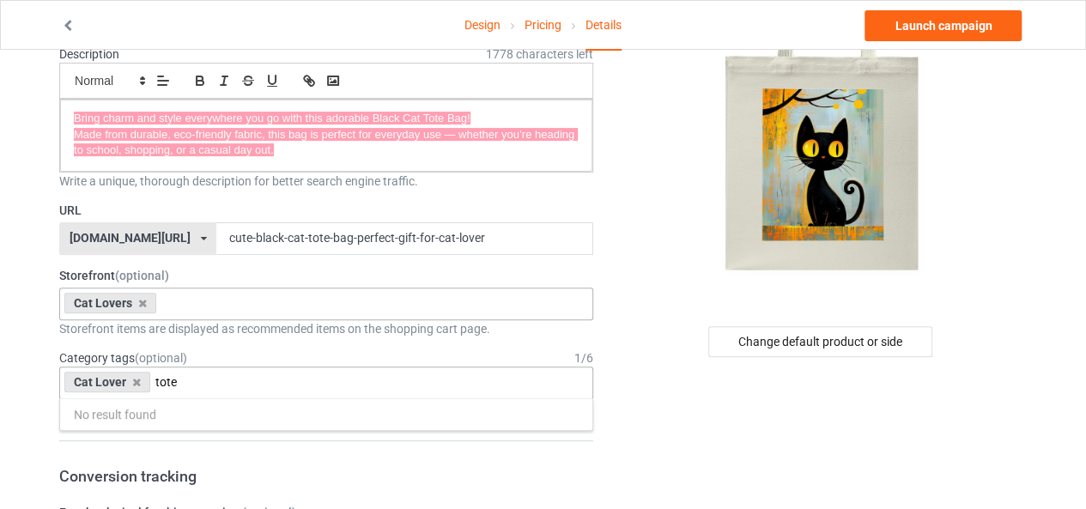
scroll to position [0, 0]
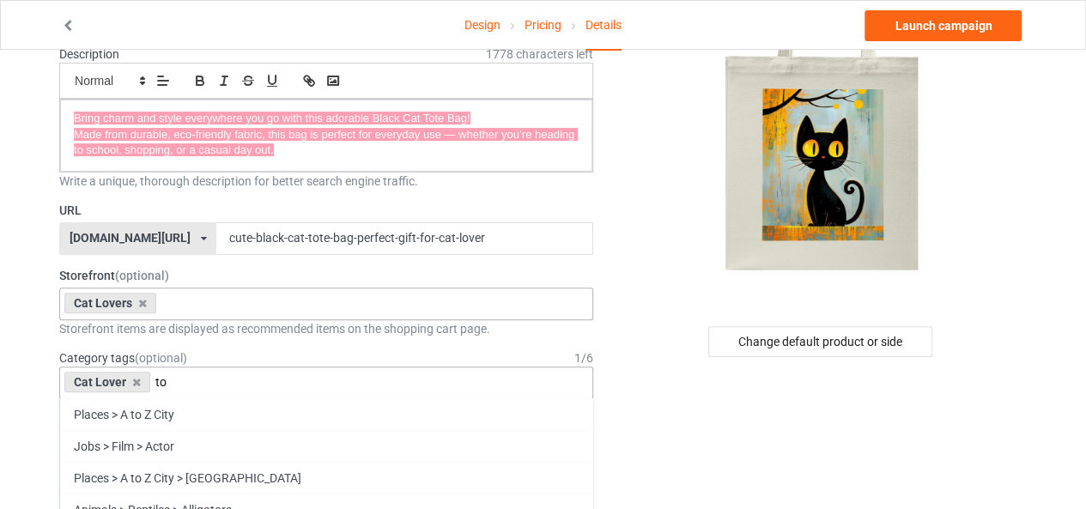
type input "t"
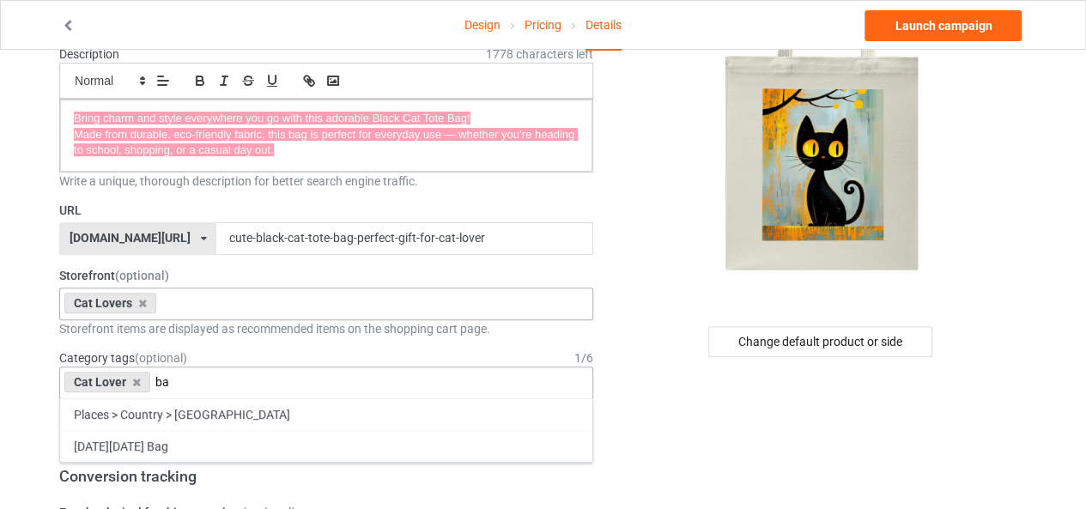
type input "b"
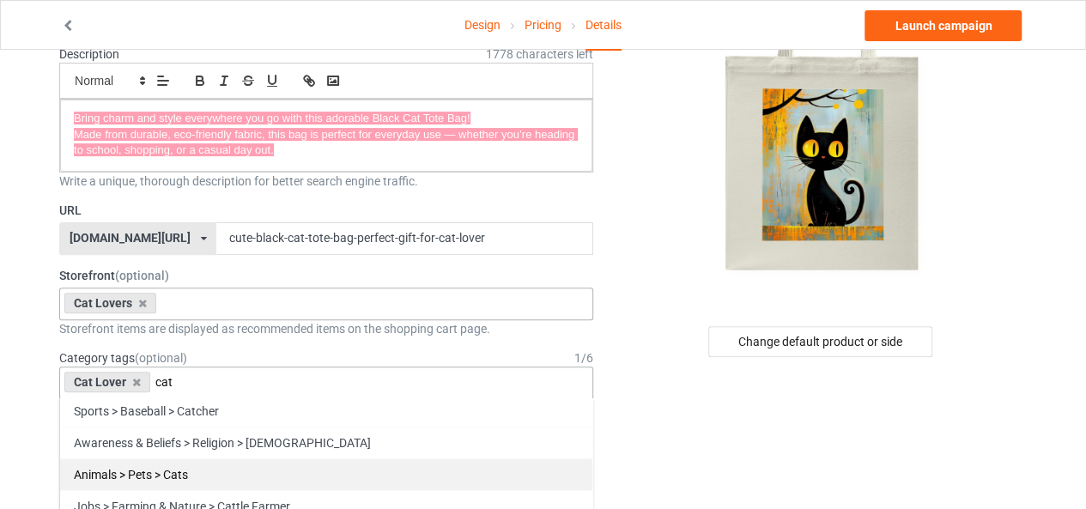
type input "cat"
click at [194, 465] on div "Animals > Pets > Cats" at bounding box center [326, 475] width 532 height 32
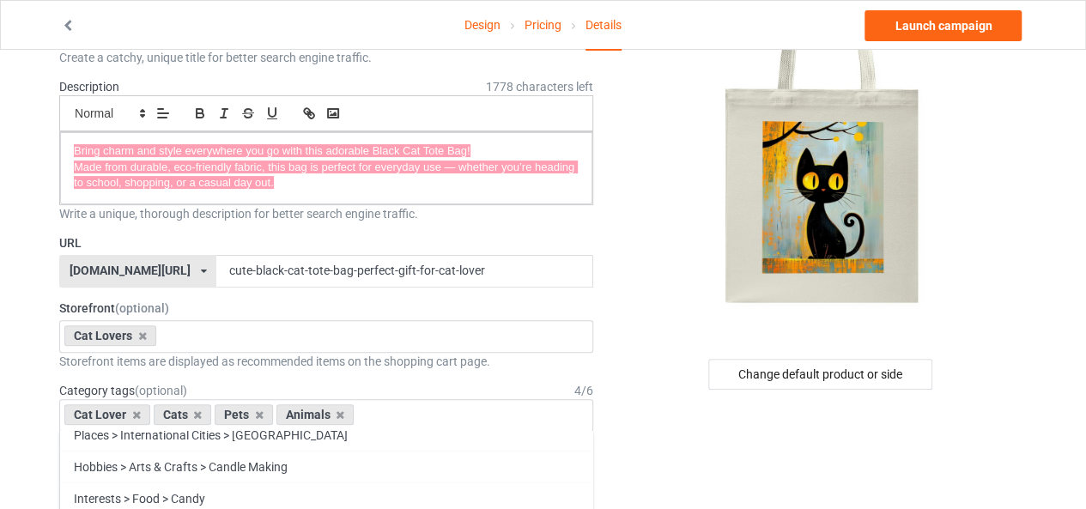
scroll to position [0, 0]
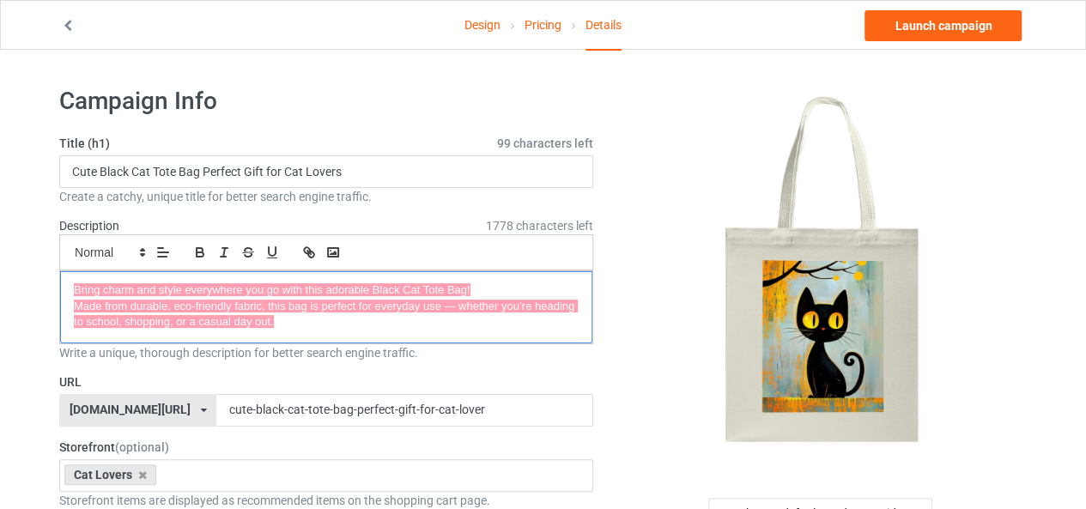
click at [441, 319] on p "Made from durable, eco-friendly fabric, this bag is perfect for everyday use — …" at bounding box center [326, 315] width 505 height 32
click at [193, 251] on icon "button" at bounding box center [199, 252] width 15 height 15
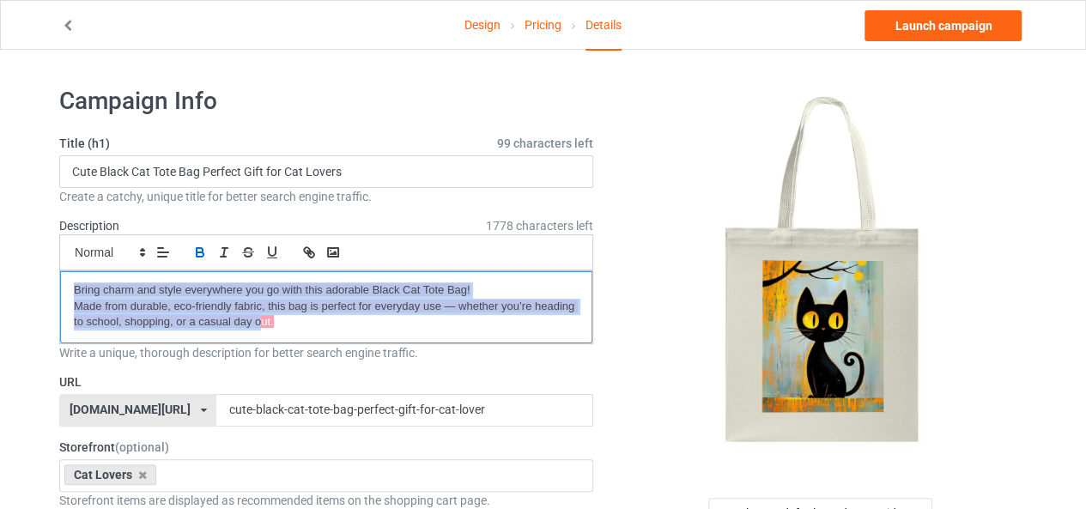
drag, startPoint x: 69, startPoint y: 287, endPoint x: 264, endPoint y: 324, distance: 199.2
click at [260, 324] on div "Bring charm and style everywhere you go with this adorable Black Cat Tote Bag! …" at bounding box center [326, 307] width 532 height 72
drag, startPoint x: 69, startPoint y: 283, endPoint x: 283, endPoint y: 318, distance: 217.6
click at [283, 318] on div "Bring charm and style everywhere you go with this adorable Black Cat Tote Bag! …" at bounding box center [326, 307] width 532 height 72
click at [197, 252] on icon "button" at bounding box center [200, 254] width 7 height 4
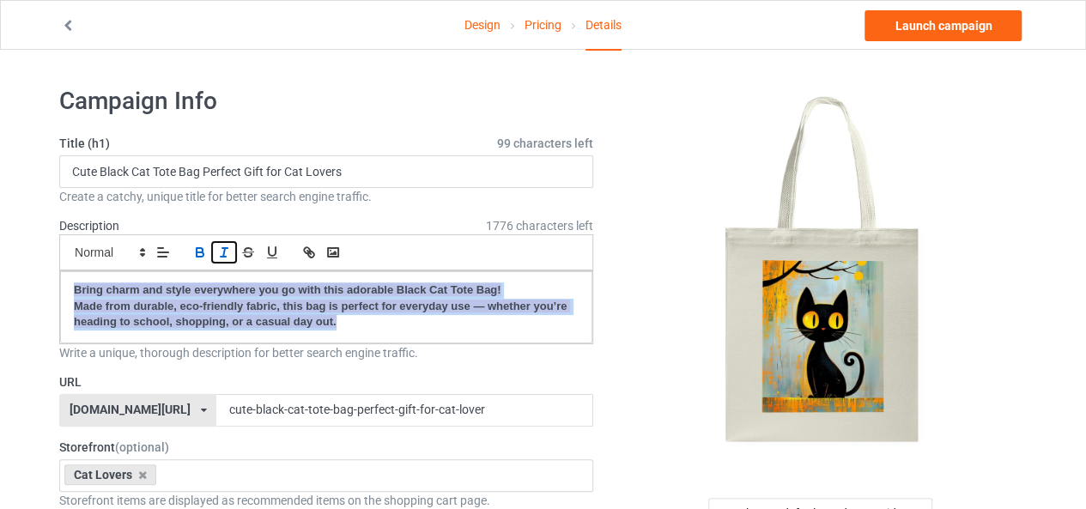
click at [218, 254] on icon "button" at bounding box center [223, 252] width 15 height 15
click at [960, 20] on link "Launch campaign" at bounding box center [943, 25] width 157 height 31
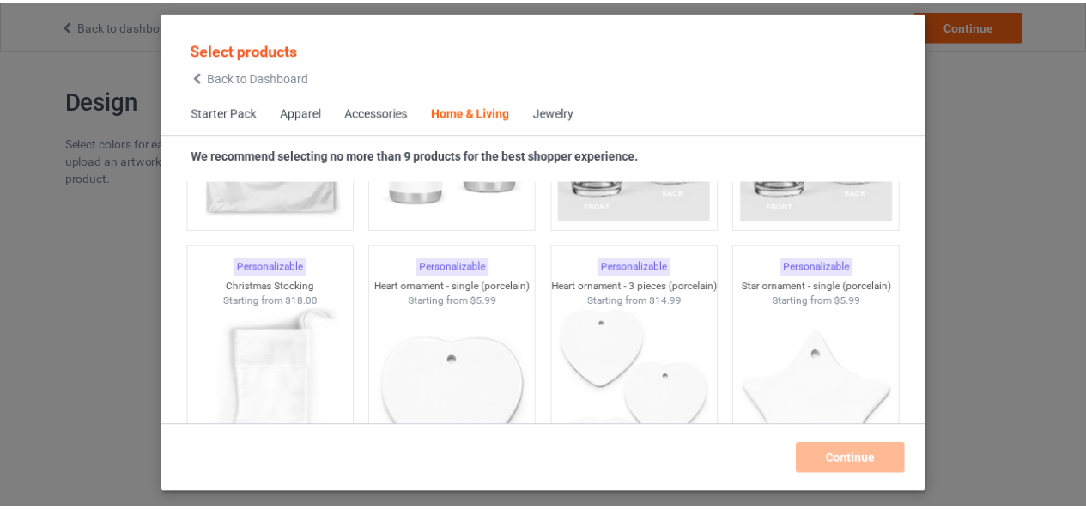
scroll to position [11546, 0]
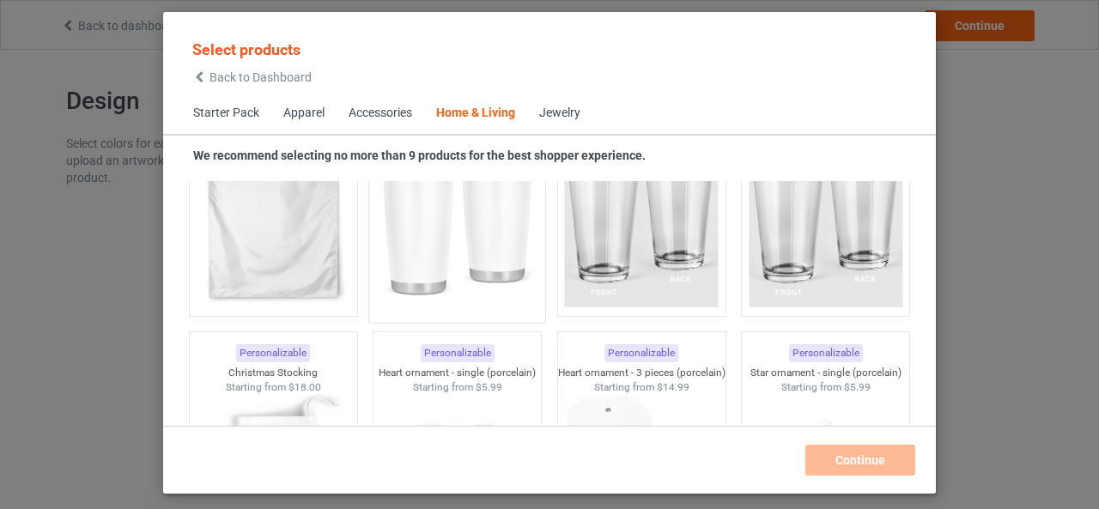
click at [377, 221] on img at bounding box center [457, 213] width 161 height 202
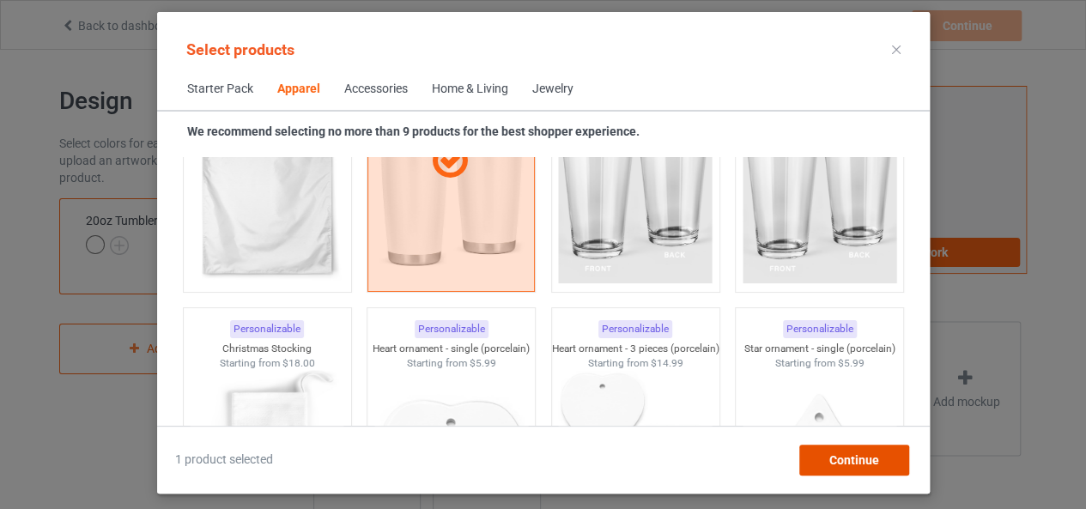
click at [883, 454] on div "Continue" at bounding box center [854, 460] width 110 height 31
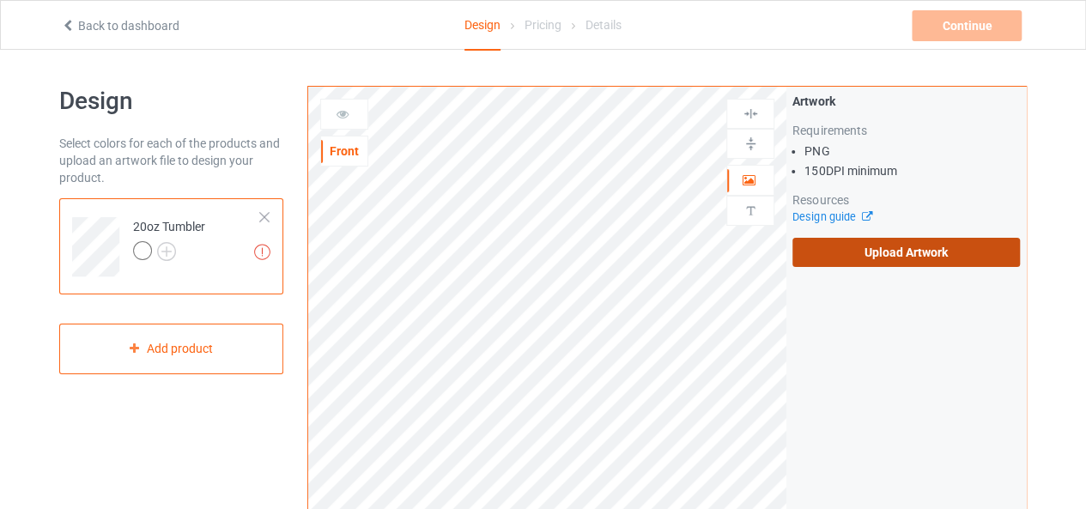
click at [927, 252] on label "Upload Artwork" at bounding box center [907, 252] width 228 height 29
click at [0, 0] on input "Upload Artwork" at bounding box center [0, 0] width 0 height 0
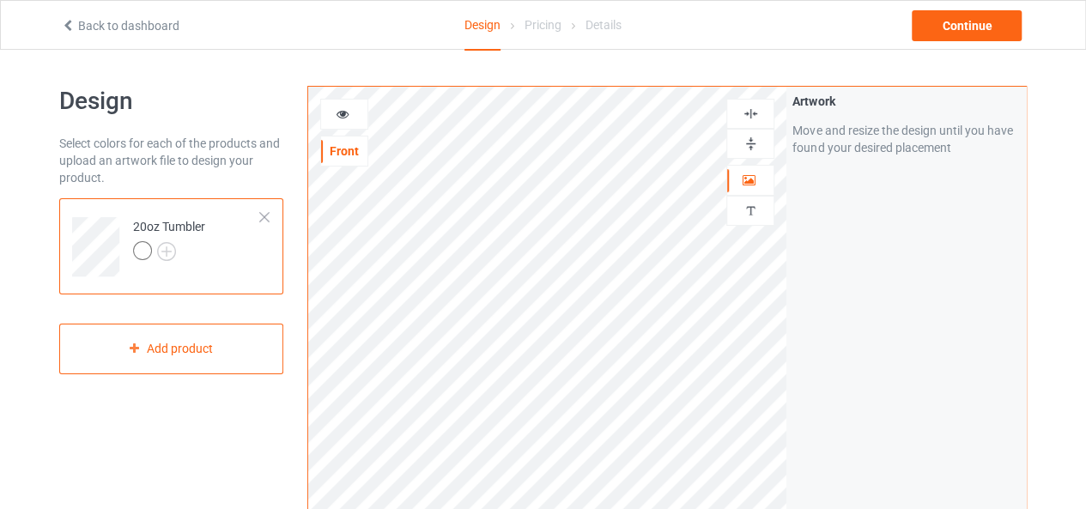
click at [751, 117] on img at bounding box center [751, 114] width 16 height 16
click at [754, 137] on img at bounding box center [751, 144] width 16 height 16
click at [350, 118] on div at bounding box center [344, 114] width 46 height 17
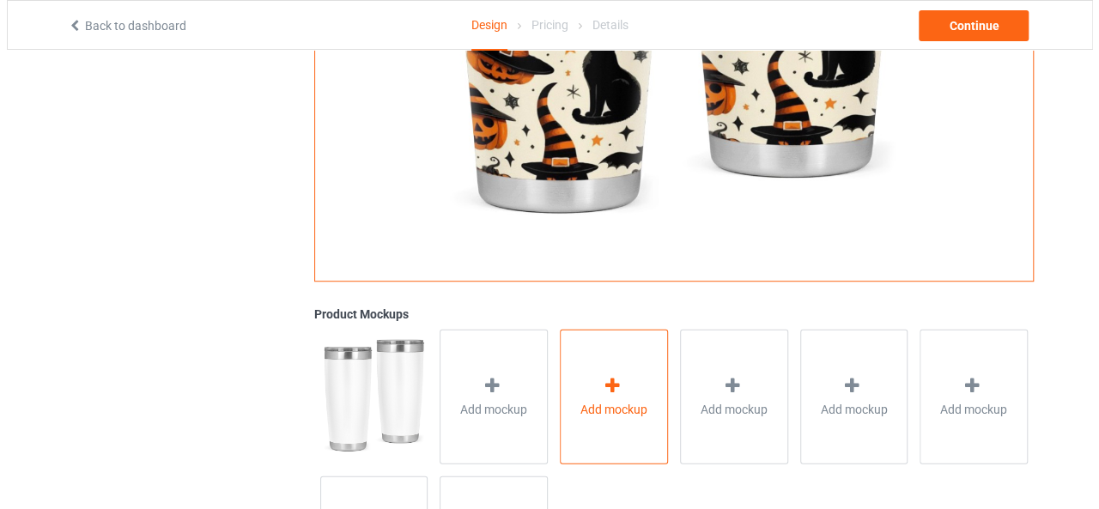
scroll to position [515, 0]
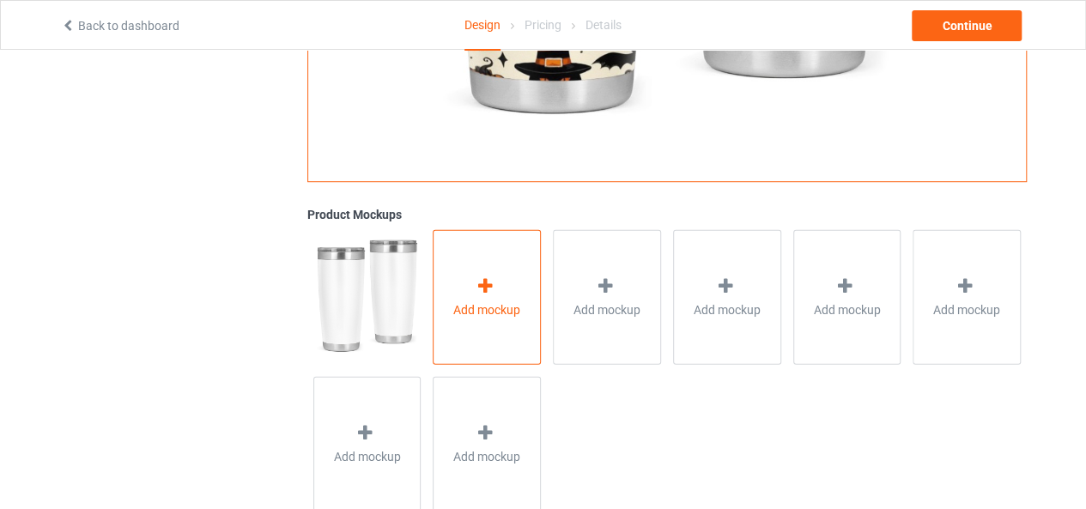
click at [479, 279] on icon at bounding box center [485, 286] width 21 height 18
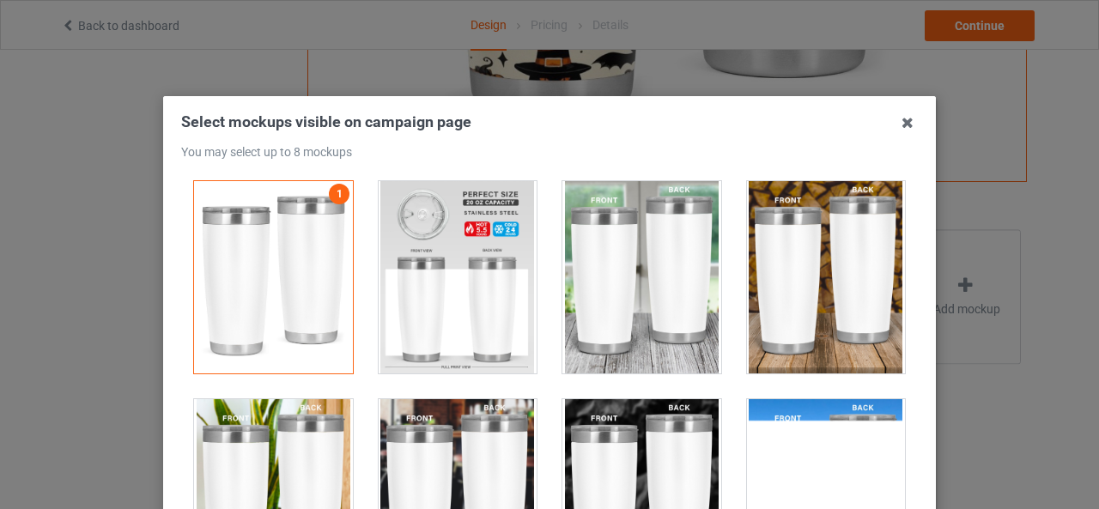
scroll to position [0, 0]
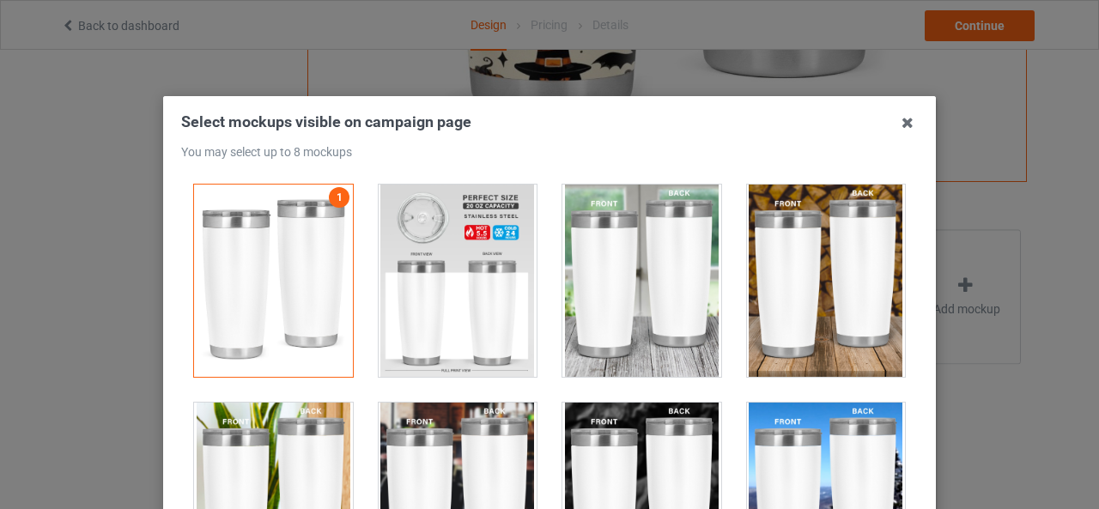
click at [763, 313] on div at bounding box center [826, 281] width 159 height 192
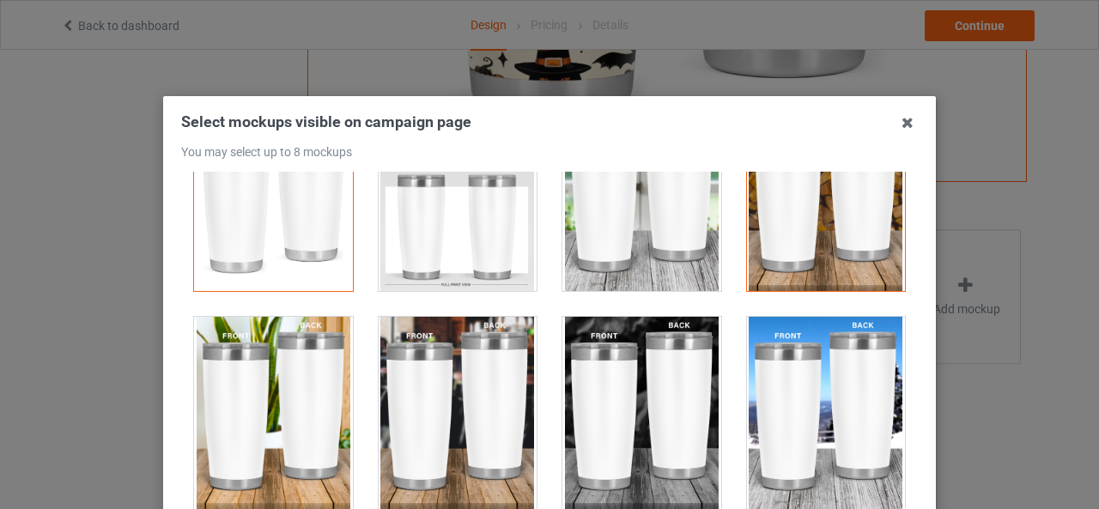
click at [646, 428] on div at bounding box center [641, 413] width 159 height 192
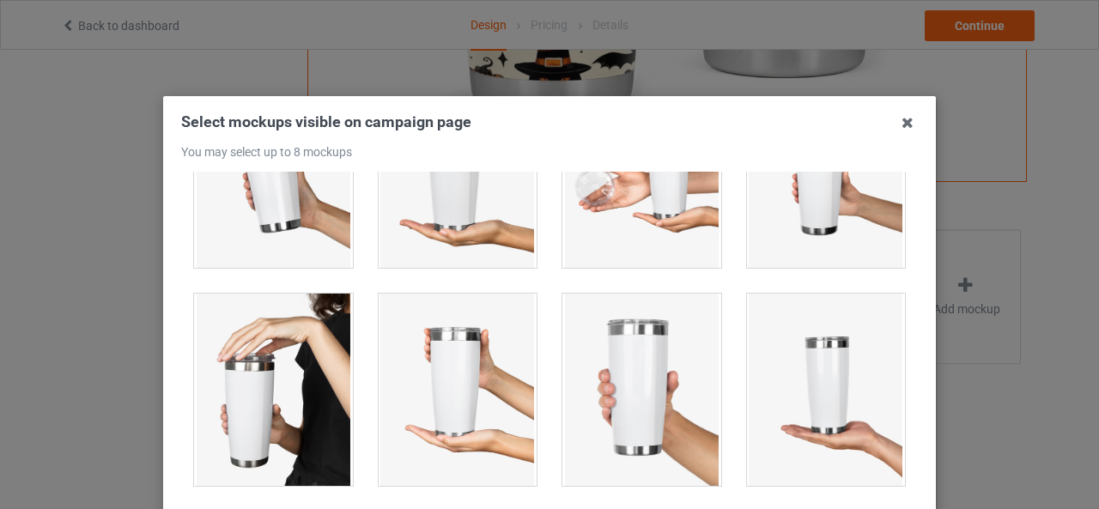
scroll to position [1202, 0]
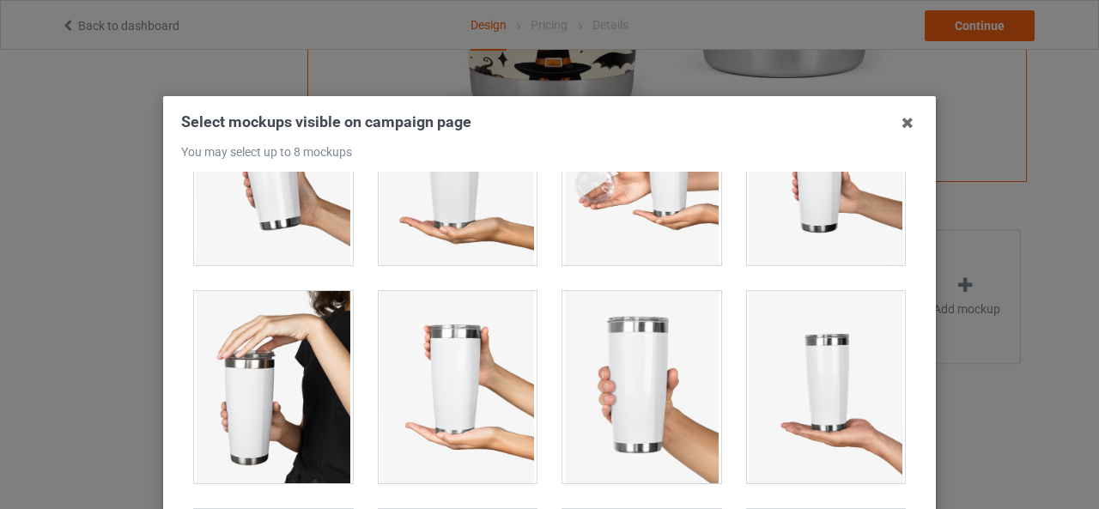
click at [258, 218] on div at bounding box center [273, 169] width 159 height 192
click at [297, 358] on div at bounding box center [273, 387] width 159 height 192
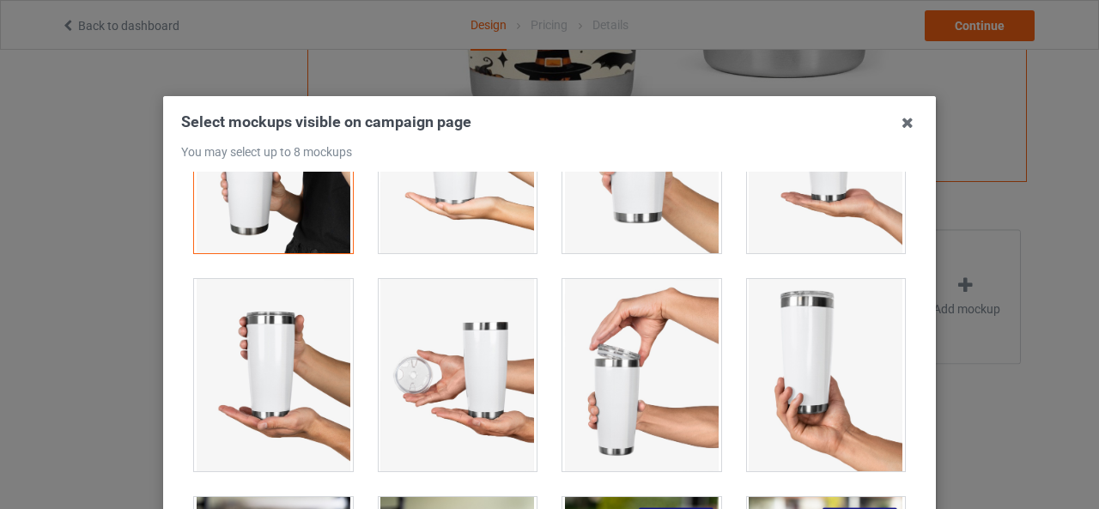
scroll to position [1460, 0]
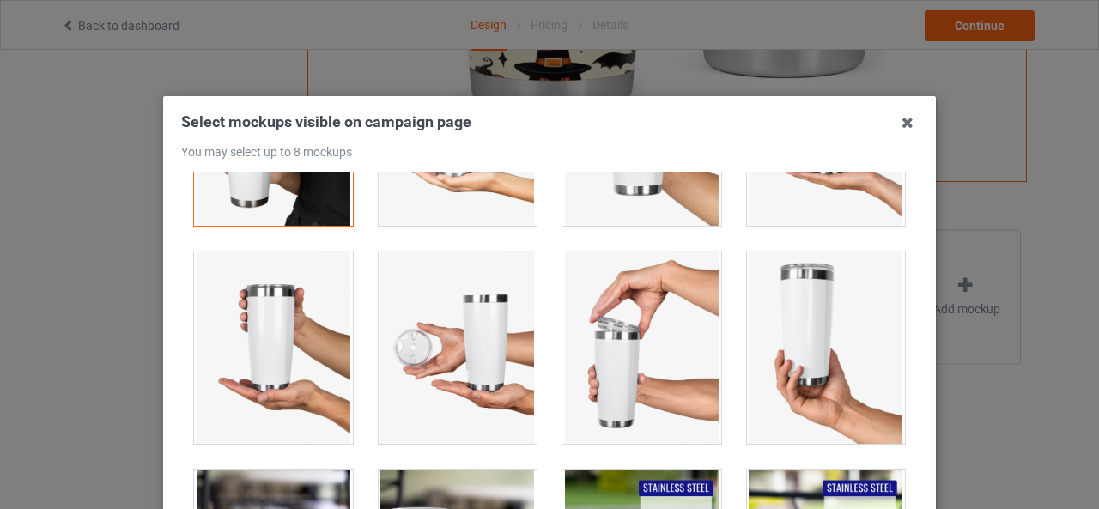
click at [612, 390] on div at bounding box center [641, 348] width 159 height 192
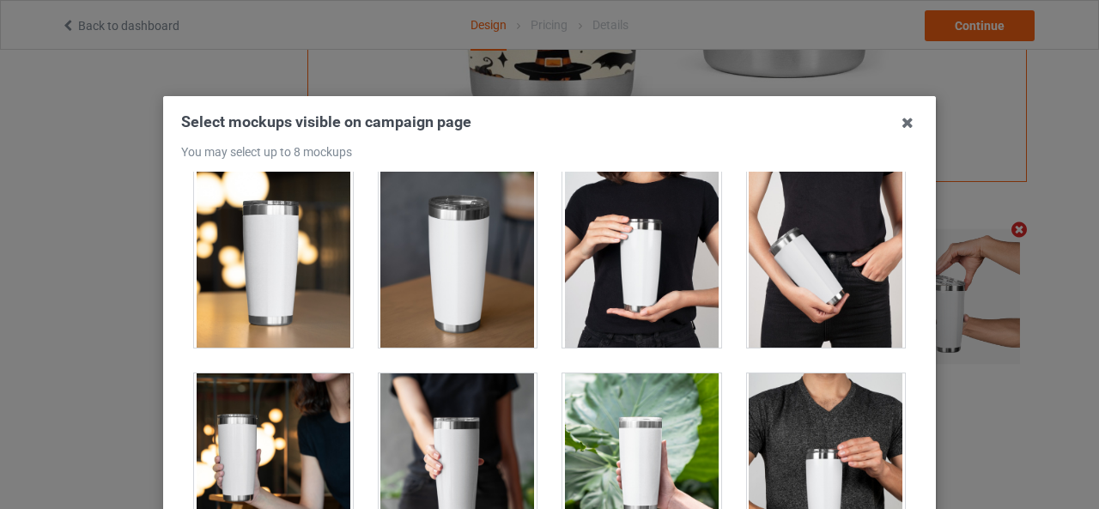
scroll to position [2233, 0]
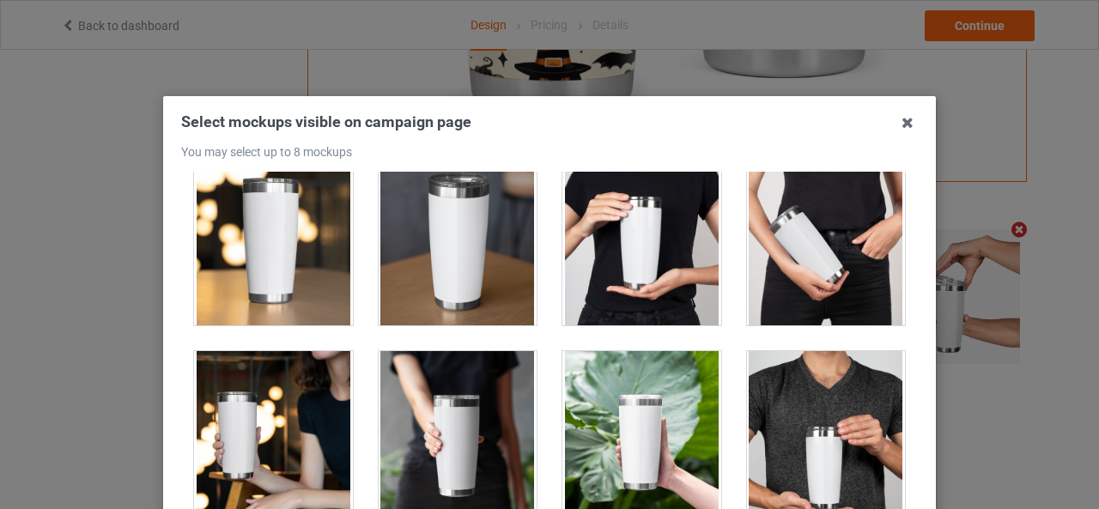
click at [597, 286] on div at bounding box center [641, 229] width 159 height 192
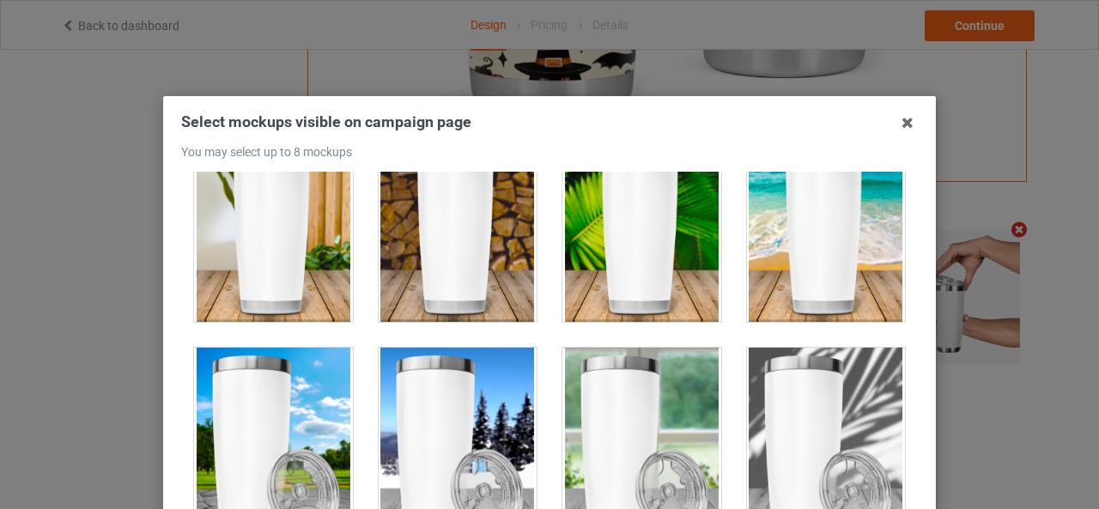
scroll to position [3521, 0]
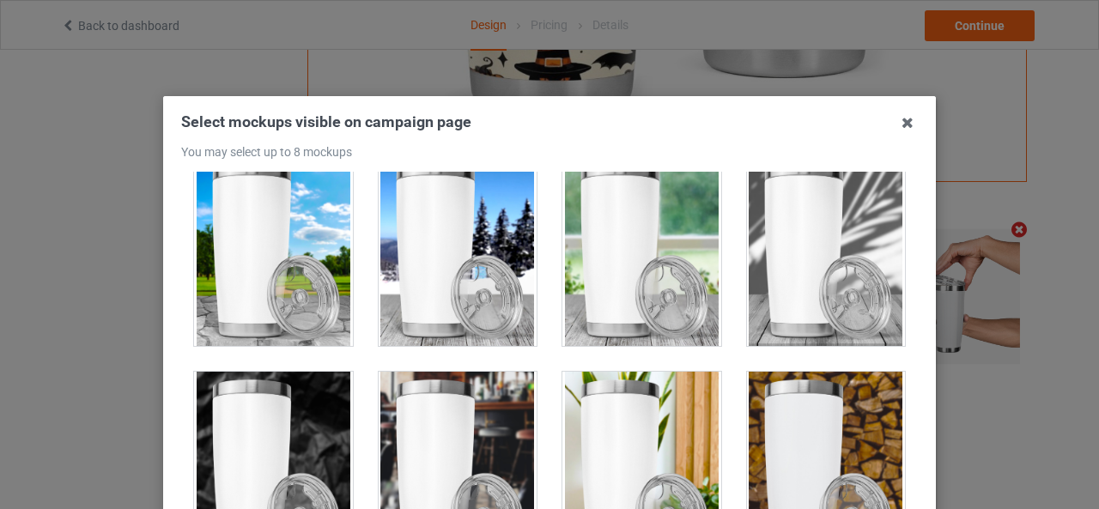
click at [613, 387] on div at bounding box center [641, 468] width 159 height 192
click at [646, 398] on div at bounding box center [641, 468] width 159 height 192
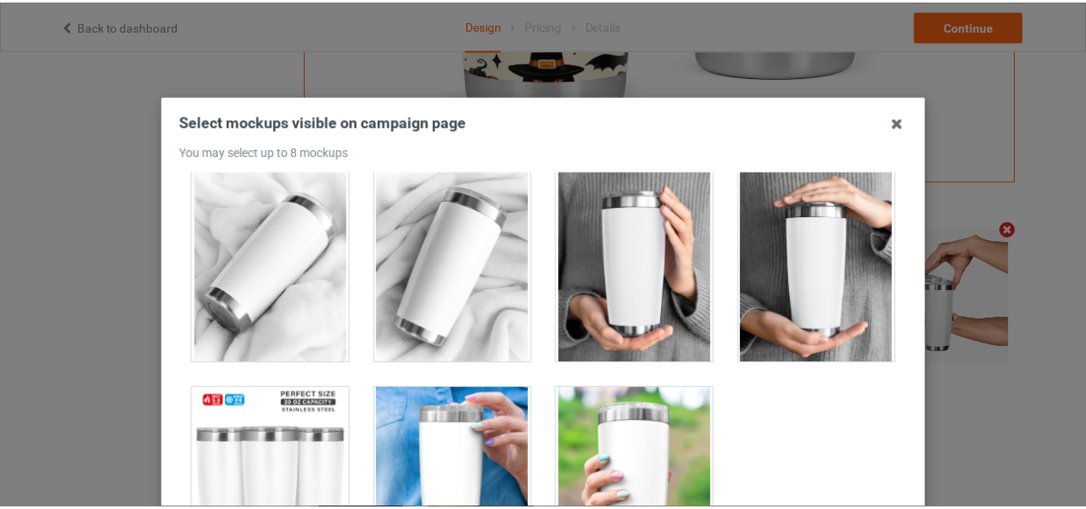
scroll to position [244, 0]
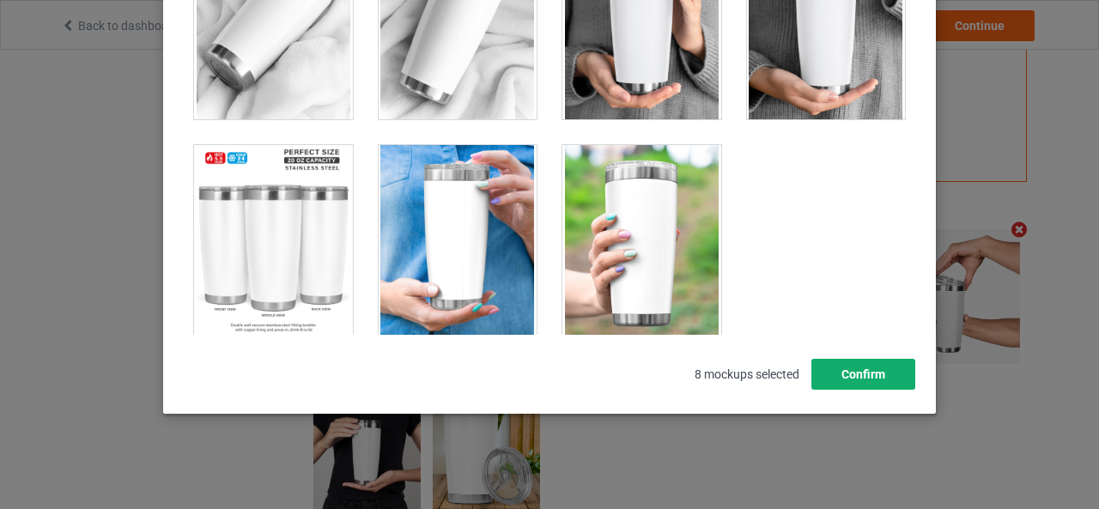
click at [863, 373] on button "Confirm" at bounding box center [864, 374] width 104 height 31
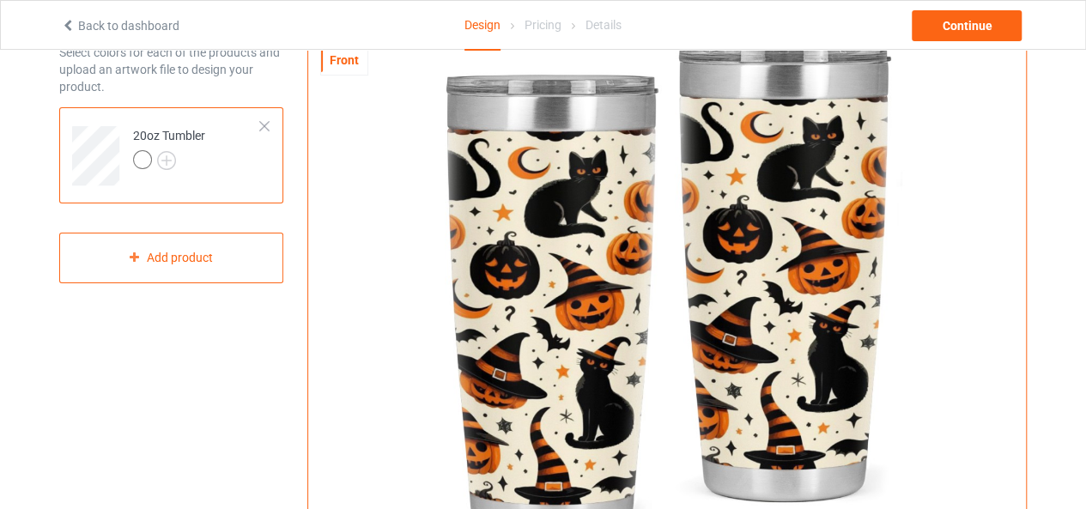
scroll to position [0, 0]
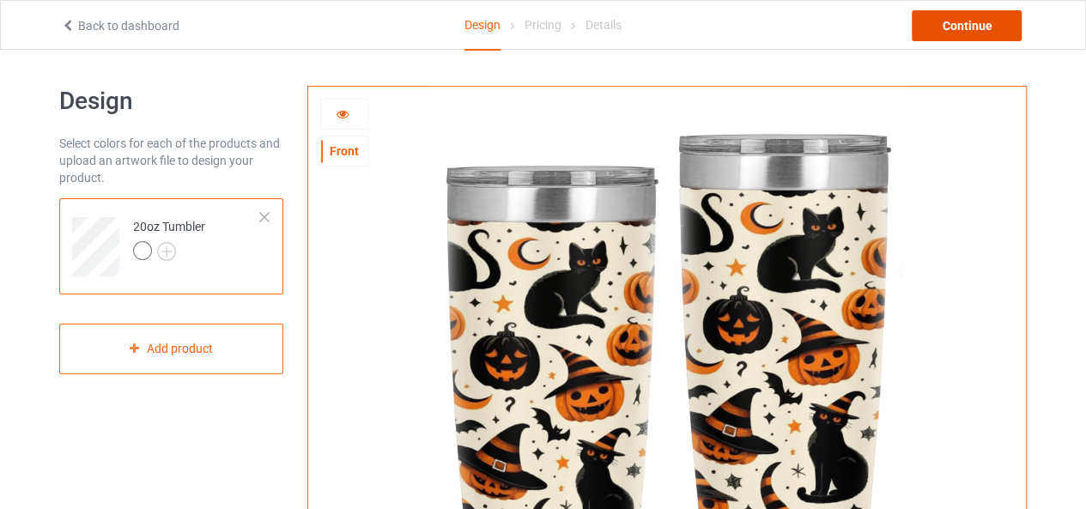
click at [948, 27] on div "Continue" at bounding box center [967, 25] width 110 height 31
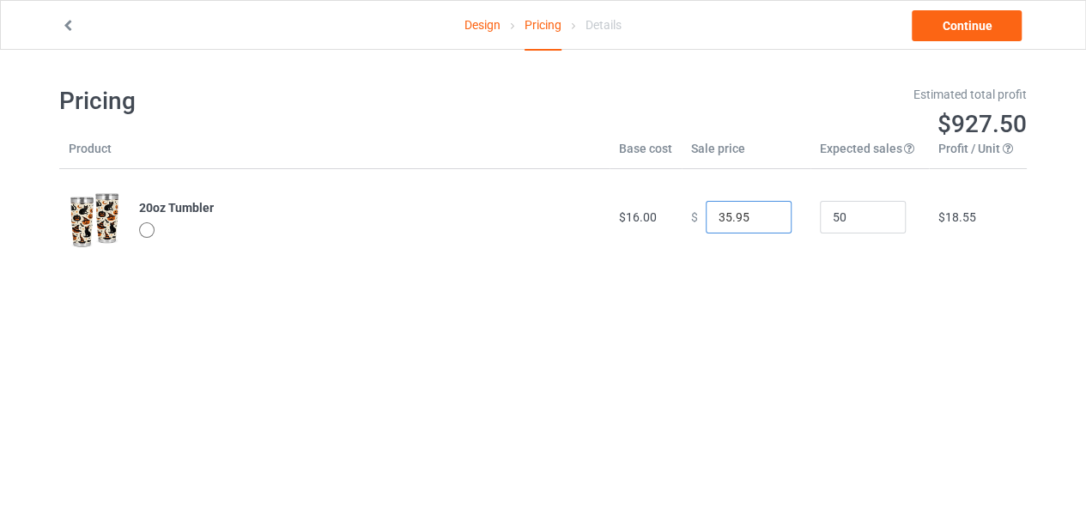
click at [762, 222] on input "35.95" at bounding box center [749, 217] width 86 height 33
click at [762, 222] on input "34.95" at bounding box center [749, 217] width 86 height 33
click at [762, 222] on input "33.95" at bounding box center [749, 217] width 86 height 33
type input "32.95"
click at [762, 222] on input "32.95" at bounding box center [749, 217] width 86 height 33
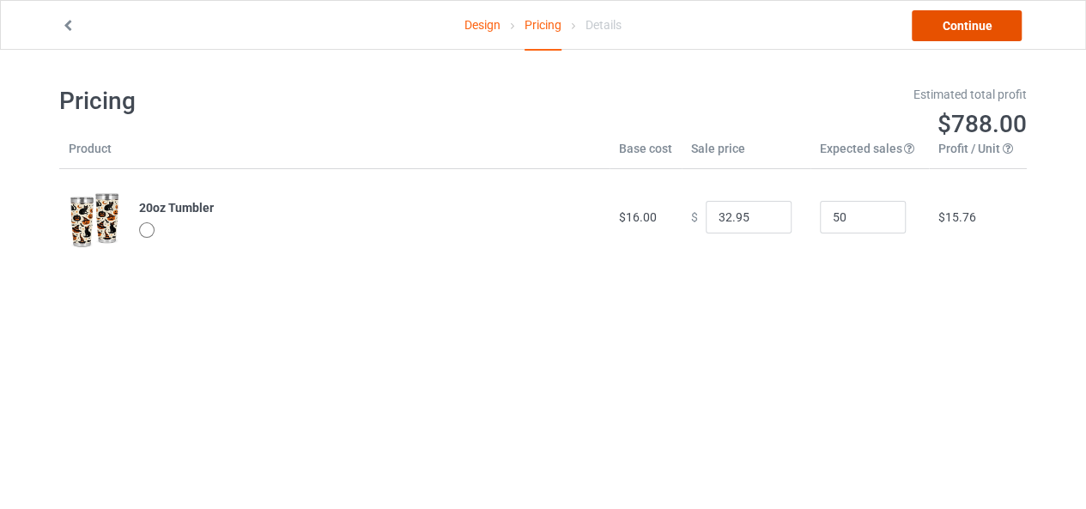
click at [955, 25] on link "Continue" at bounding box center [967, 25] width 110 height 31
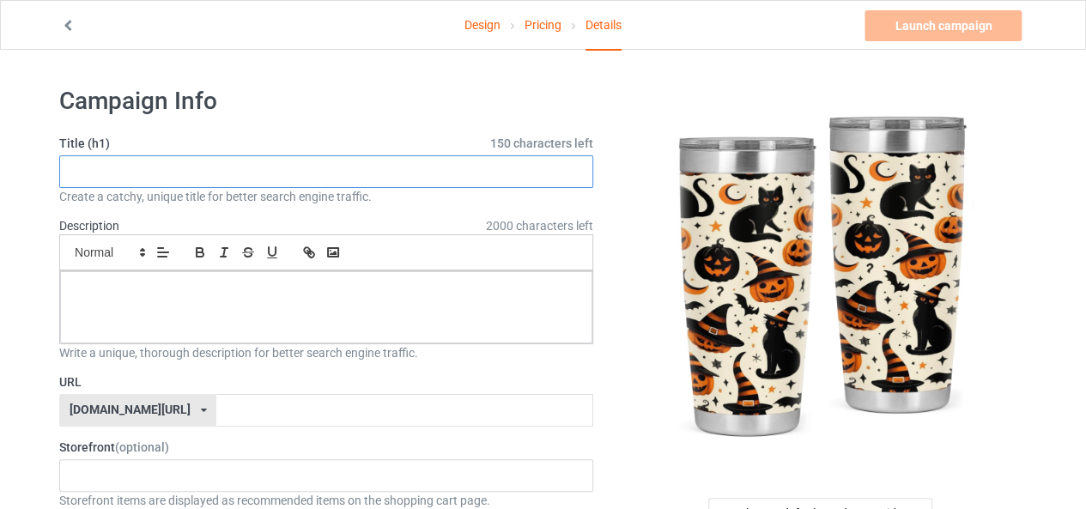
click at [192, 169] on input "text" at bounding box center [326, 171] width 534 height 33
paste input "Spooky Cat [DATE] Tumbler"
type input "Spooky Cat [DATE] Tumbler Perfect for cat lover"
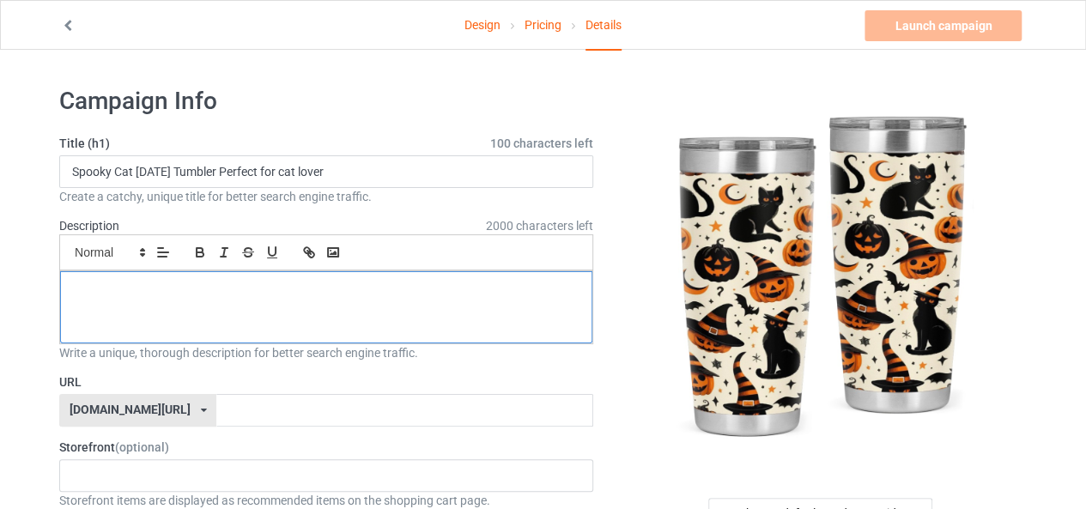
click at [77, 286] on p at bounding box center [326, 291] width 505 height 16
click at [328, 296] on p at bounding box center [326, 291] width 505 height 16
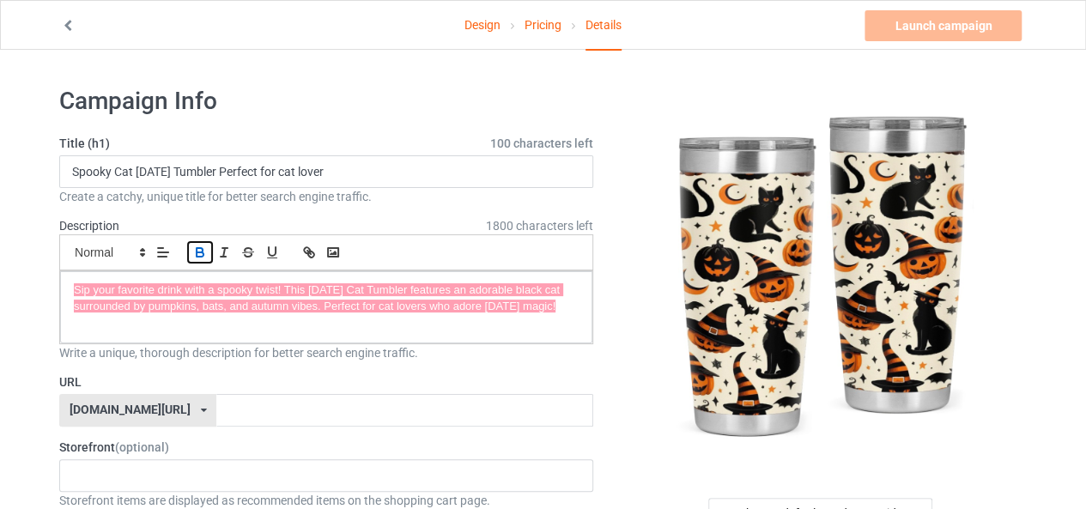
click at [198, 250] on icon "button" at bounding box center [199, 252] width 15 height 15
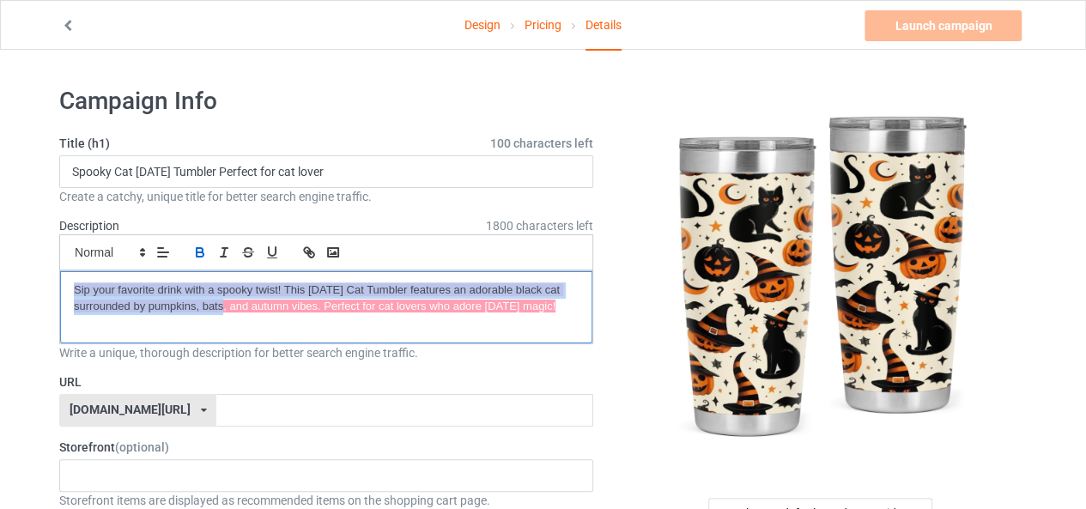
drag, startPoint x: 71, startPoint y: 289, endPoint x: 204, endPoint y: 351, distance: 147.1
click at [204, 351] on div "Description 1800 characters left Small Normal Large Big Huge Sip your favorite …" at bounding box center [326, 289] width 534 height 144
click at [141, 320] on div "Sip your favorite drink with a spooky twist! This [DATE] Cat Tumbler features a…" at bounding box center [326, 307] width 532 height 72
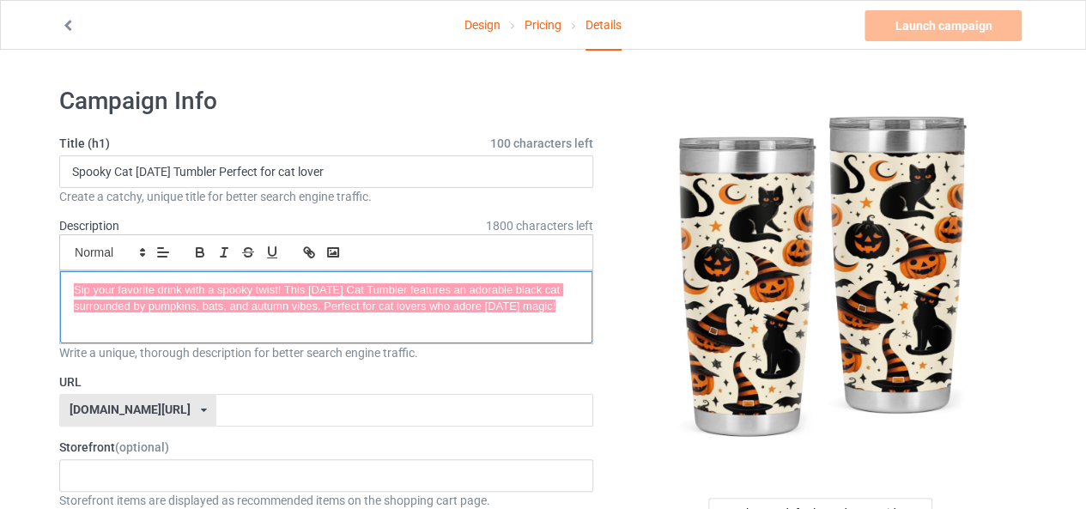
drag, startPoint x: 65, startPoint y: 286, endPoint x: 577, endPoint y: 329, distance: 513.6
click at [577, 329] on div "Sip your favorite drink with a spooky twist! This [DATE] Cat Tumbler features a…" at bounding box center [326, 307] width 532 height 72
click at [198, 257] on icon "button" at bounding box center [199, 252] width 15 height 15
click at [225, 258] on icon "button" at bounding box center [223, 252] width 15 height 15
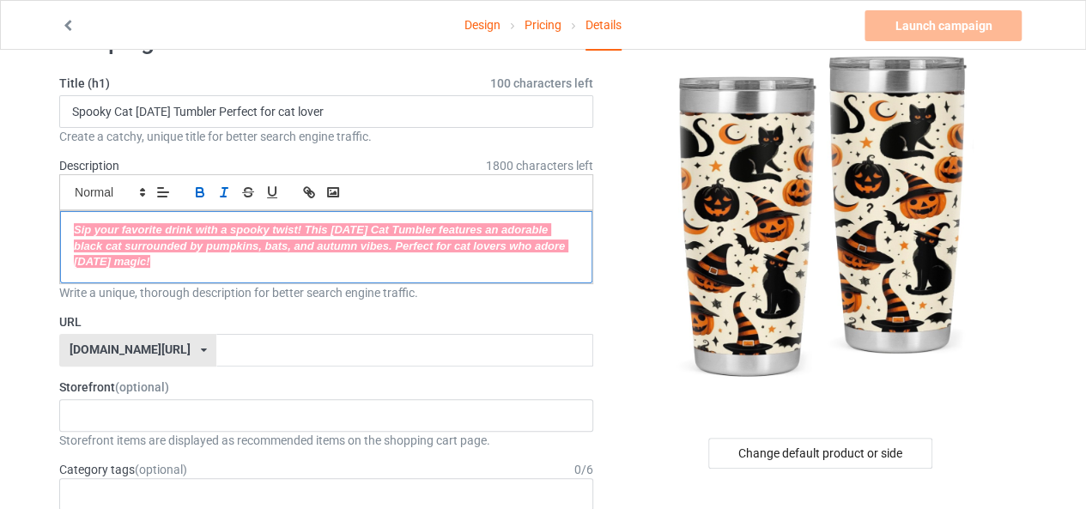
scroll to position [86, 0]
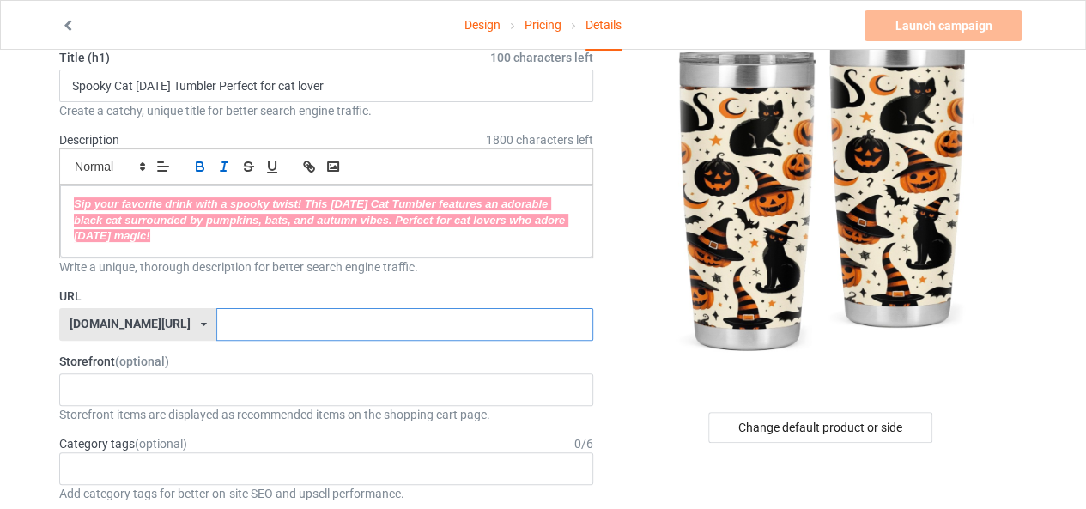
click at [216, 328] on input "text" at bounding box center [404, 324] width 376 height 33
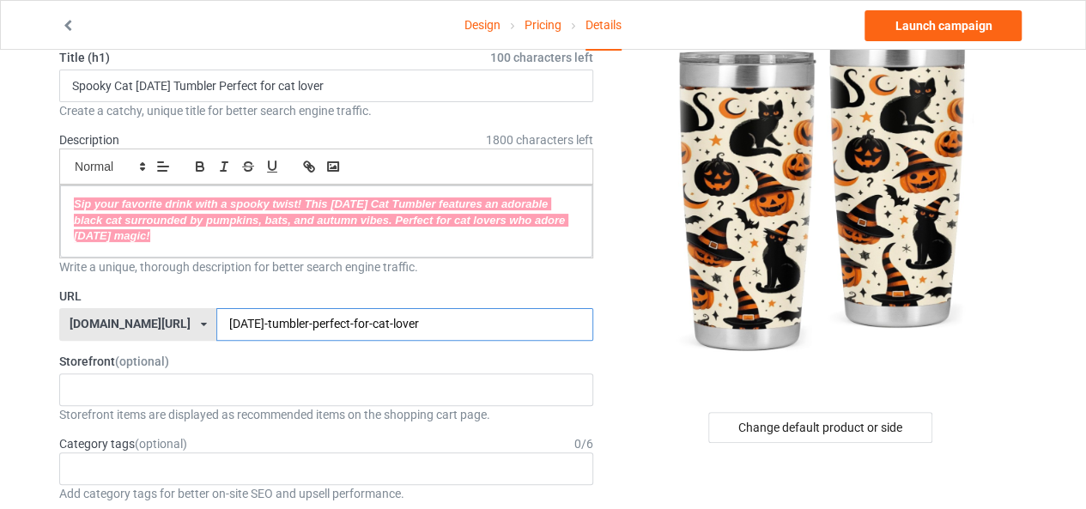
drag, startPoint x: 232, startPoint y: 324, endPoint x: 158, endPoint y: 330, distance: 74.1
click at [158, 330] on div "[DOMAIN_NAME][URL] [DOMAIN_NAME][URL] 587d0d41cee36fd012c64a69 [DATE]-tumbler-p…" at bounding box center [326, 324] width 534 height 33
type input "[DATE]-tumbler-perfect-for-cat-lover"
click at [121, 384] on div "Cat Lovers 68dbaaa667bd0c002f9d86fe" at bounding box center [326, 390] width 534 height 33
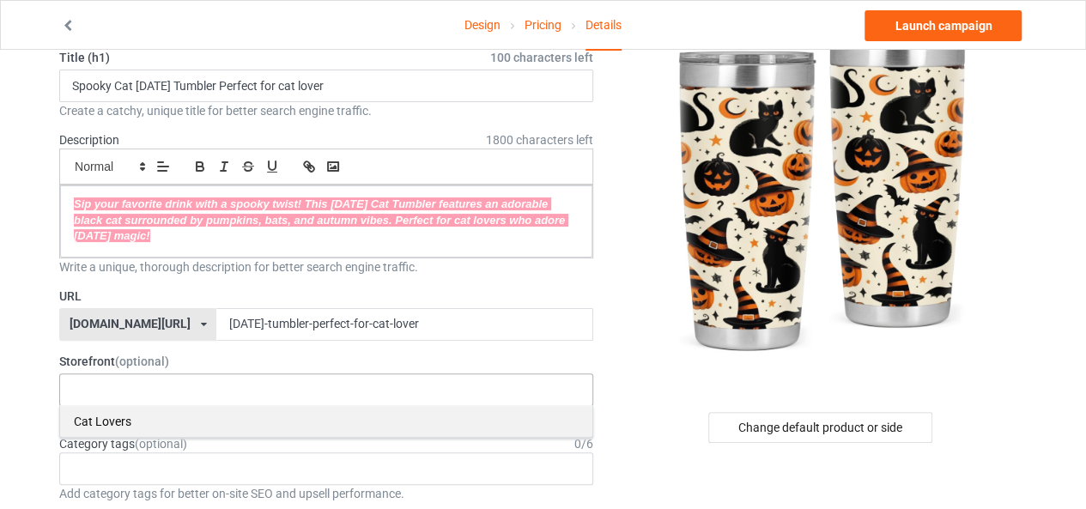
click at [82, 424] on div "Cat Lovers" at bounding box center [326, 421] width 532 height 32
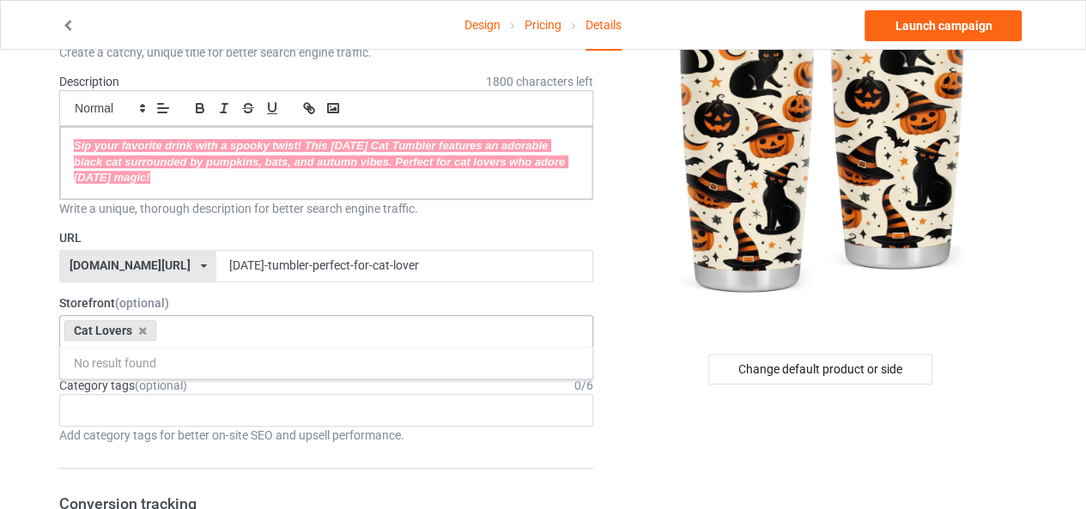
scroll to position [172, 0]
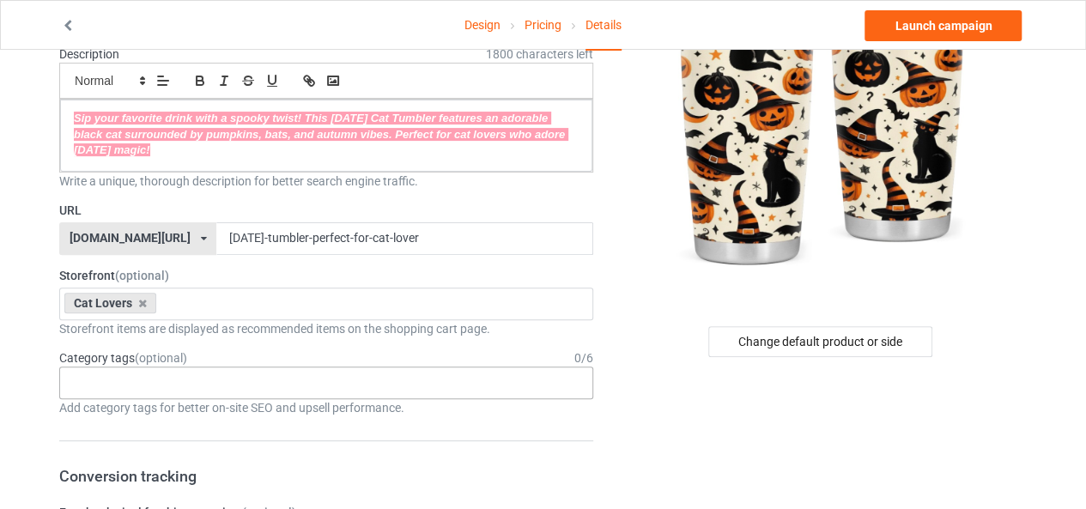
click at [73, 376] on div "Age > [DEMOGRAPHIC_DATA] > 1 Age > [DEMOGRAPHIC_DATA] Months > 1 Month Age > [D…" at bounding box center [326, 383] width 534 height 33
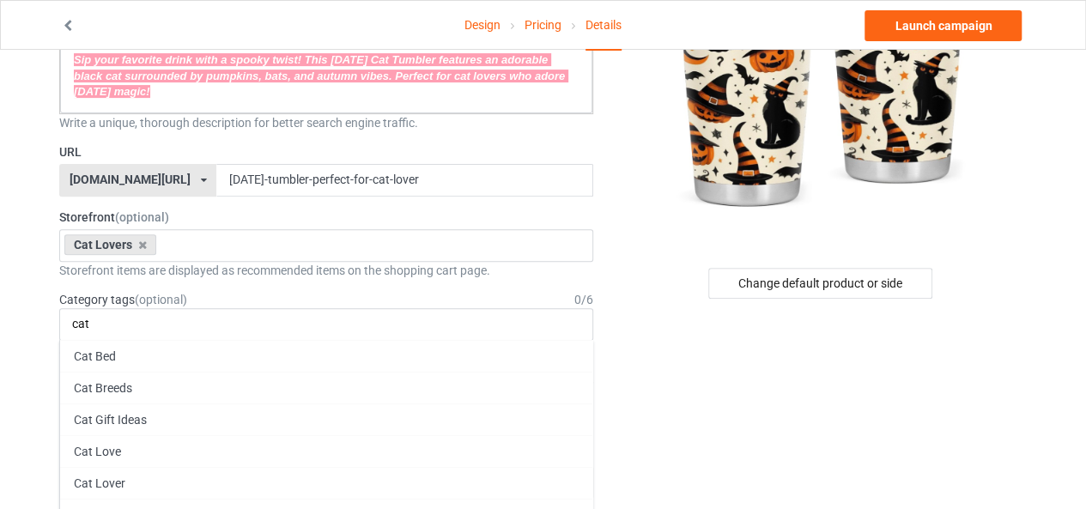
scroll to position [258, 0]
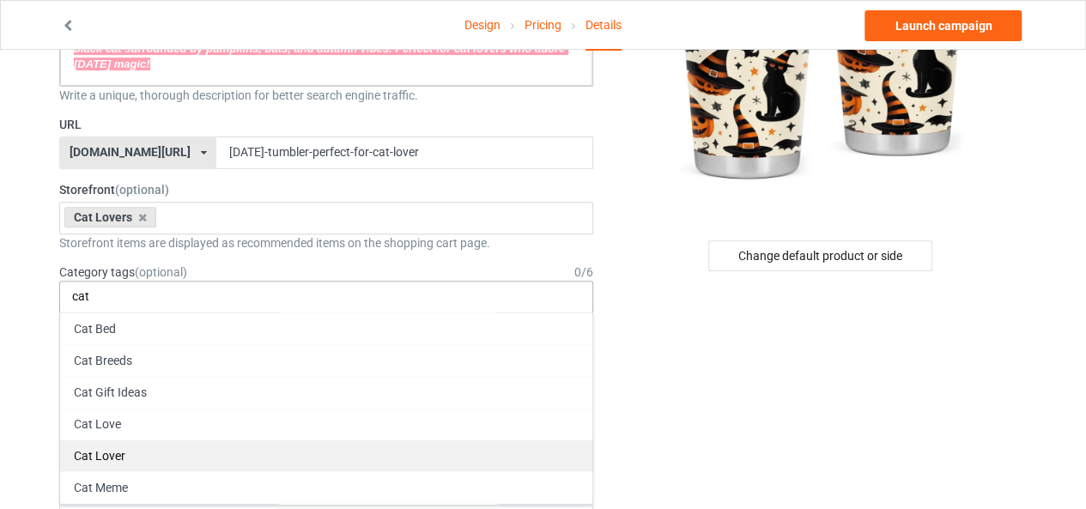
type input "cat"
click at [100, 455] on div "Cat Lover" at bounding box center [326, 456] width 532 height 32
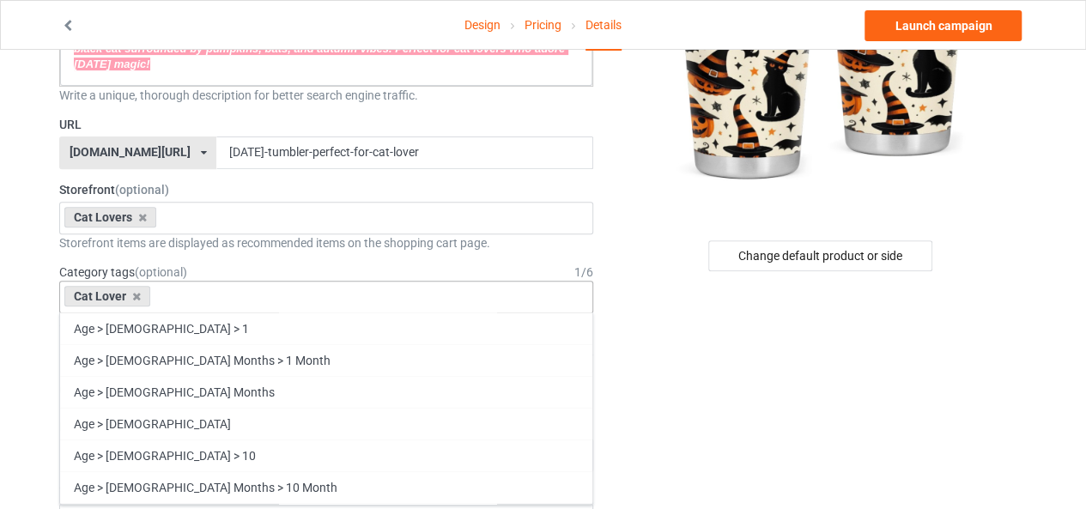
click at [163, 290] on input "text" at bounding box center [168, 296] width 27 height 15
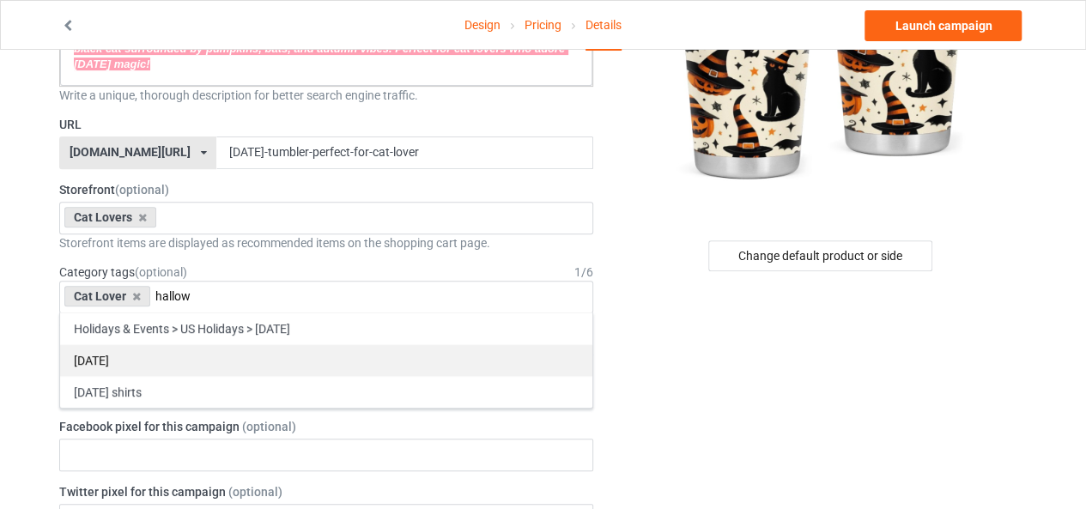
type input "hallow"
click at [163, 358] on div "[DATE]" at bounding box center [326, 360] width 532 height 32
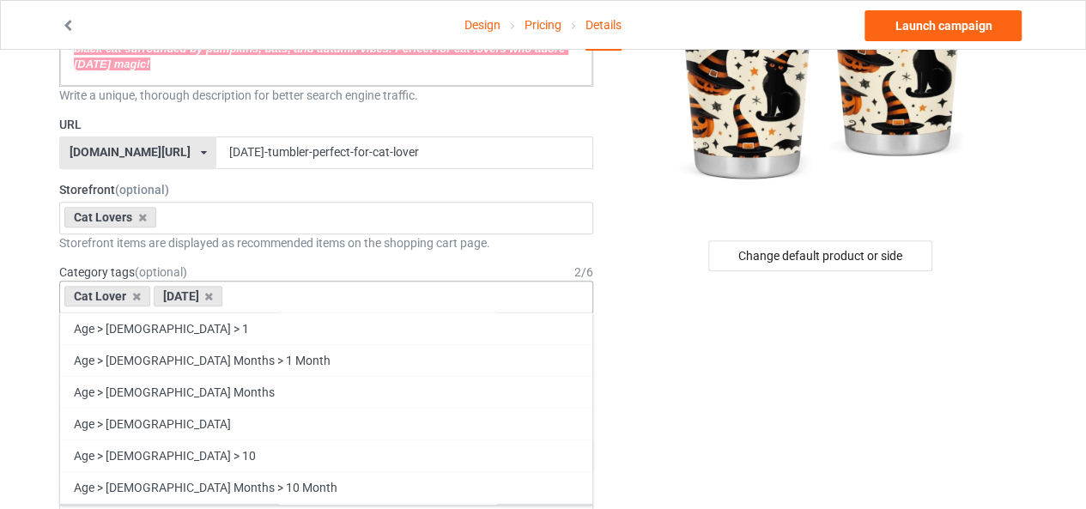
click at [254, 286] on div "Cat Lover [DATE] Age > [DEMOGRAPHIC_DATA] > 1 Age > [DEMOGRAPHIC_DATA] Months >…" at bounding box center [326, 297] width 534 height 33
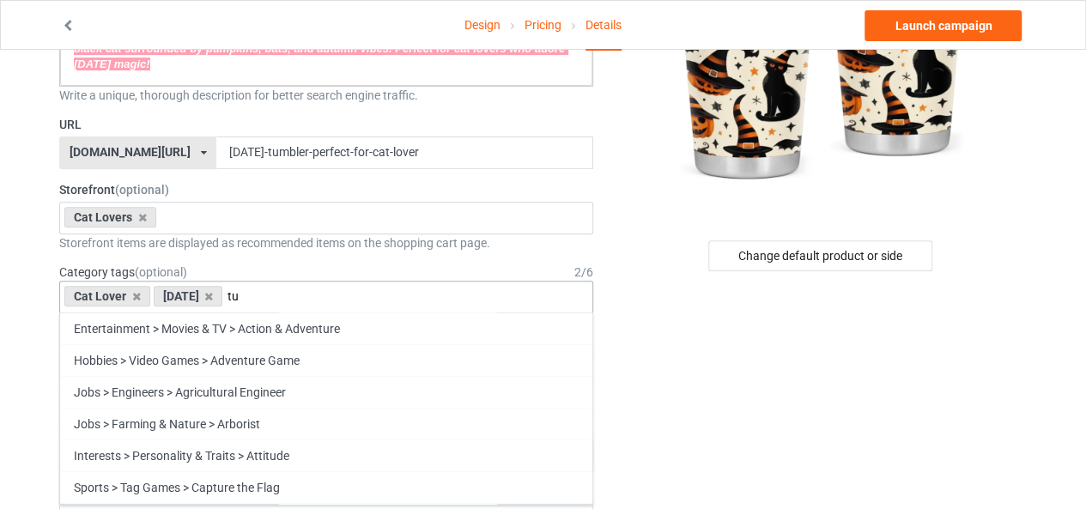
type input "t"
type input "h"
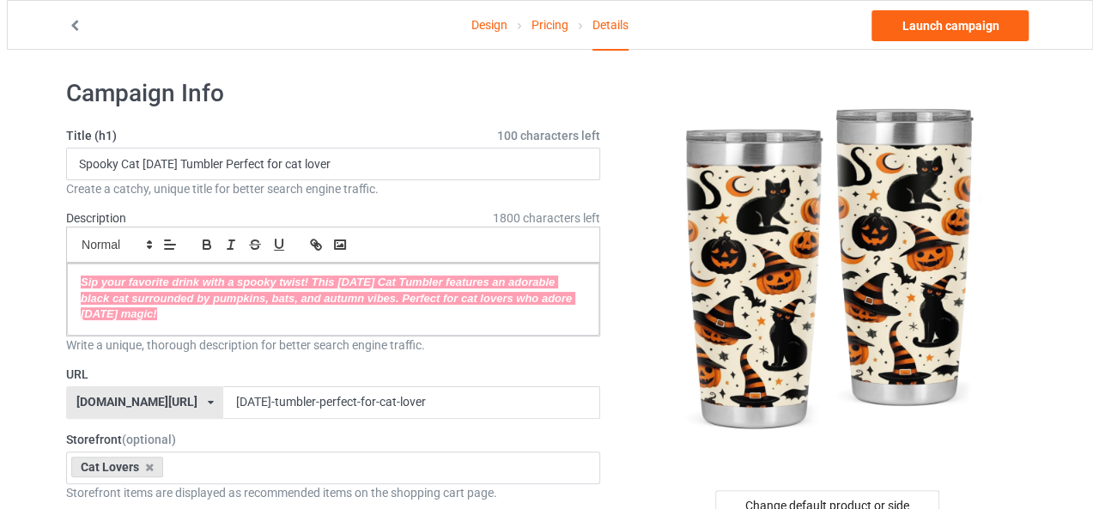
scroll to position [0, 0]
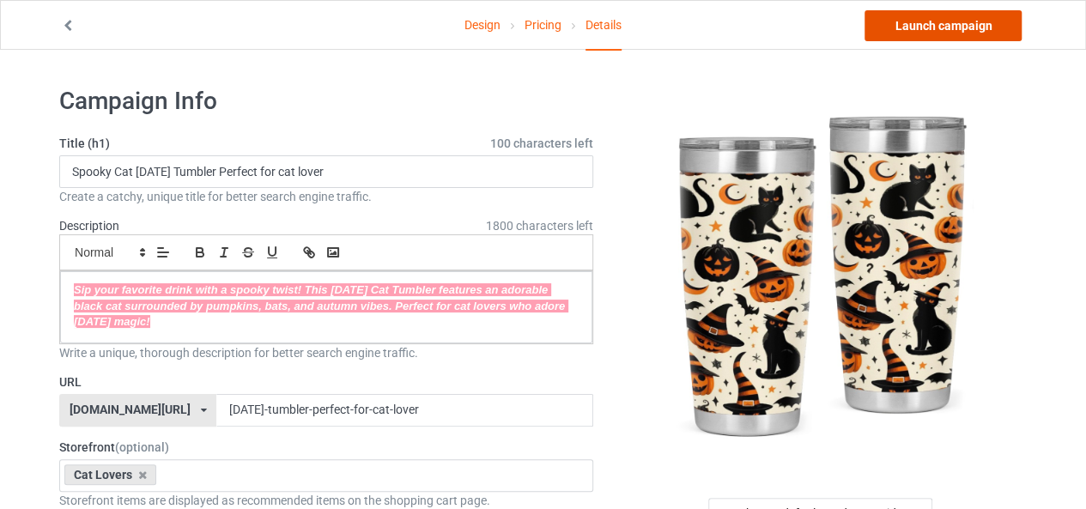
click at [879, 21] on link "Launch campaign" at bounding box center [943, 25] width 157 height 31
